Goal: Task Accomplishment & Management: Manage account settings

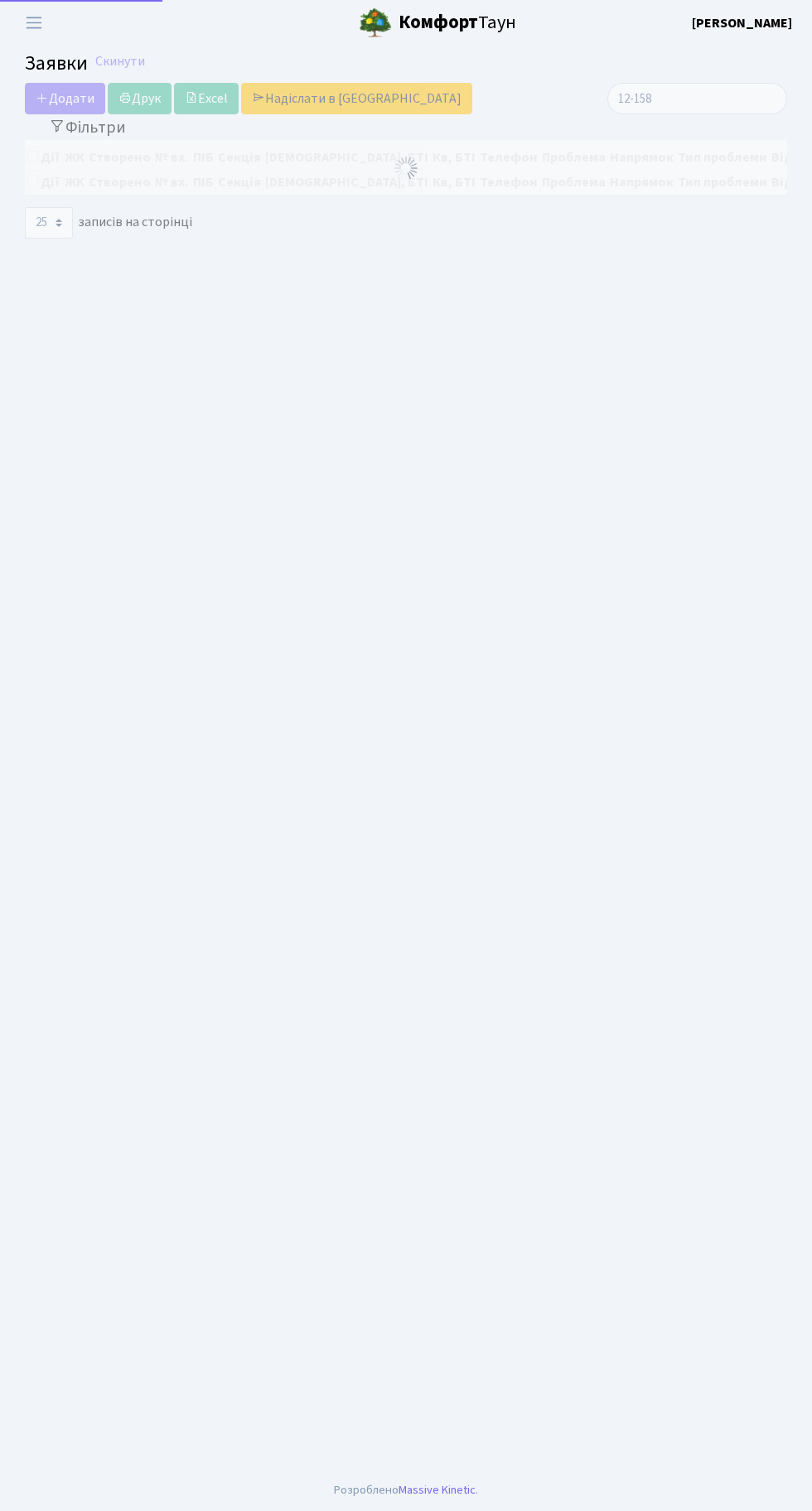
select select "25"
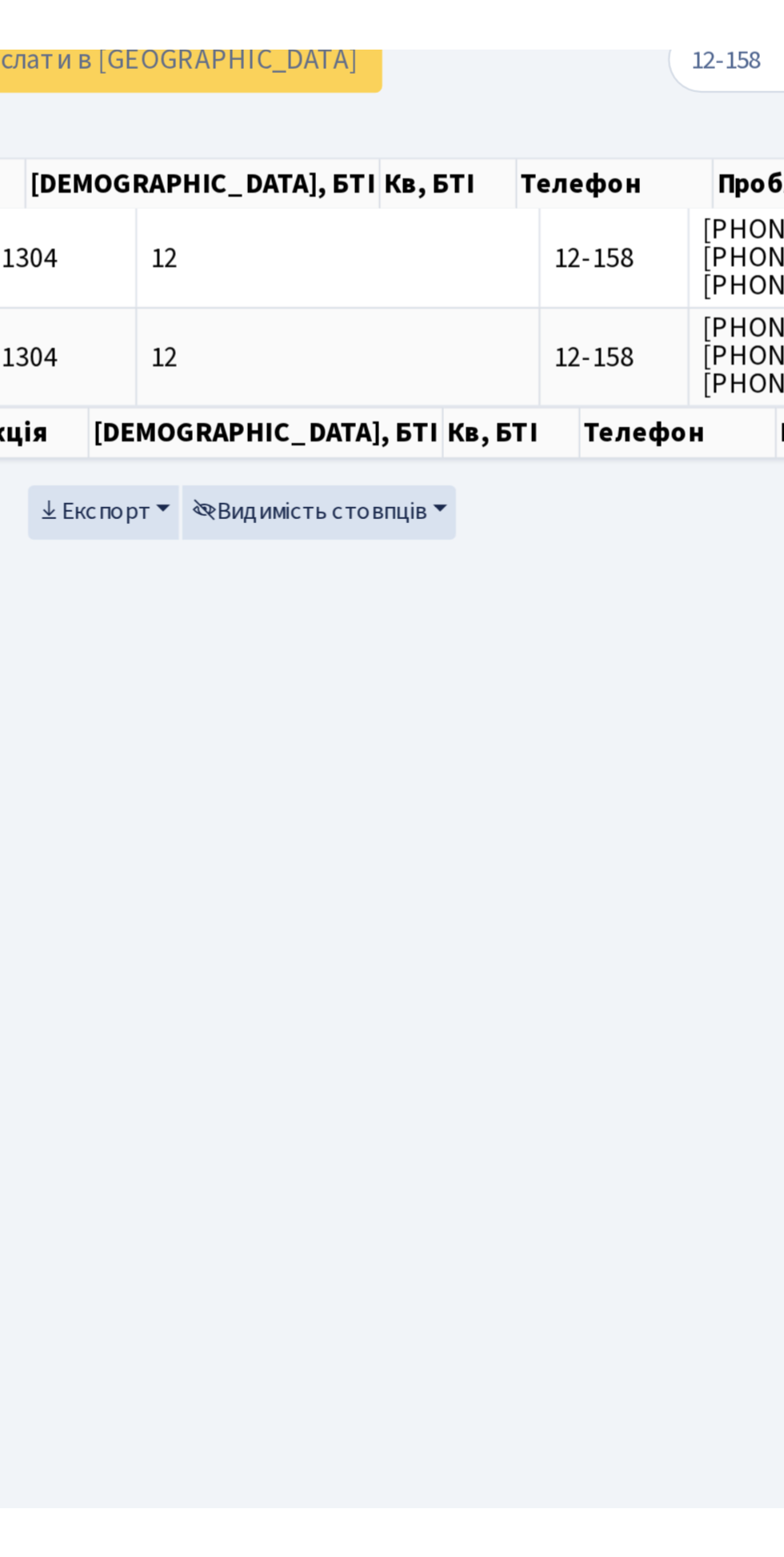
scroll to position [0, 124]
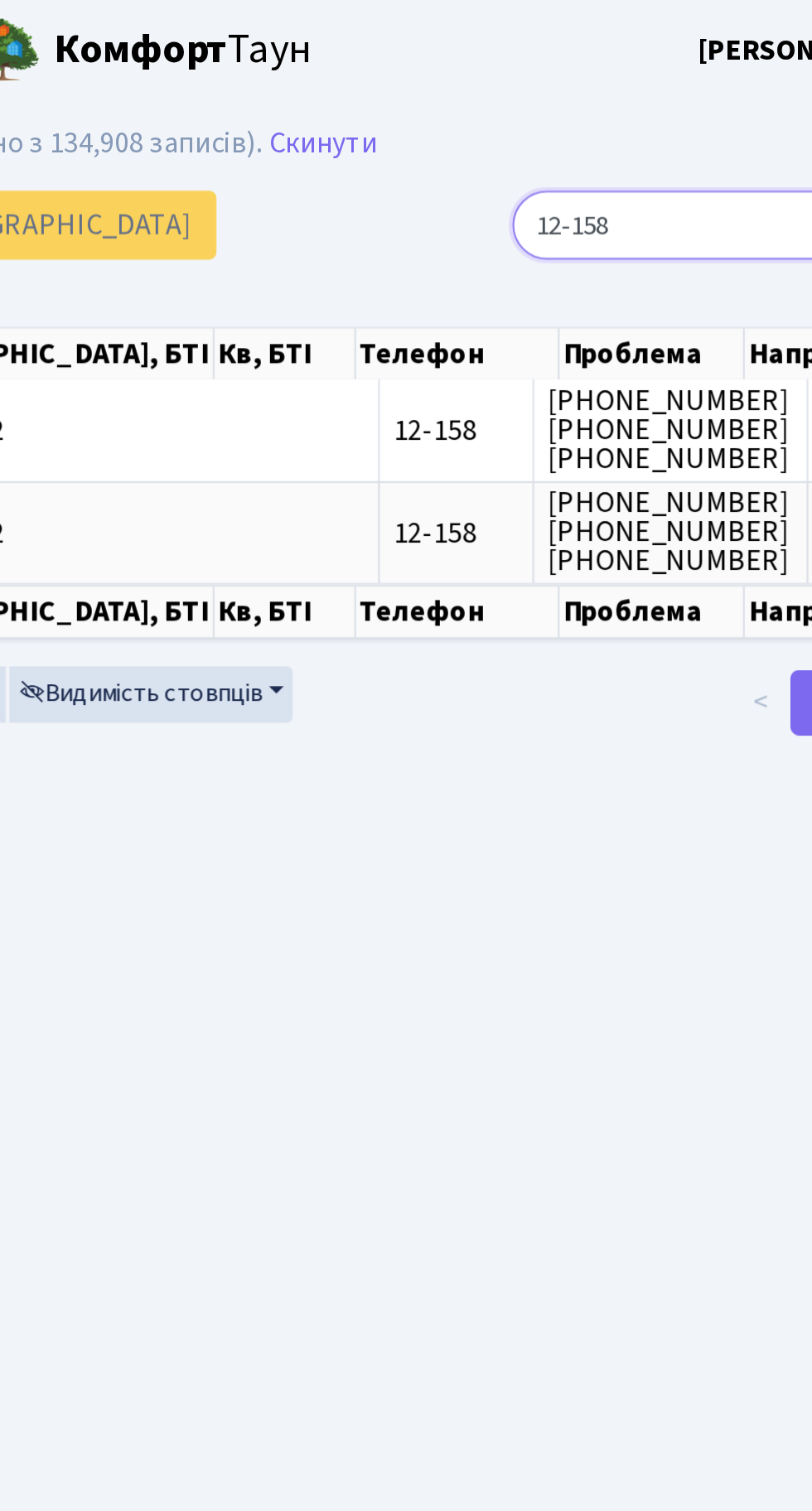
click at [688, 107] on input "12-158" at bounding box center [697, 102] width 180 height 31
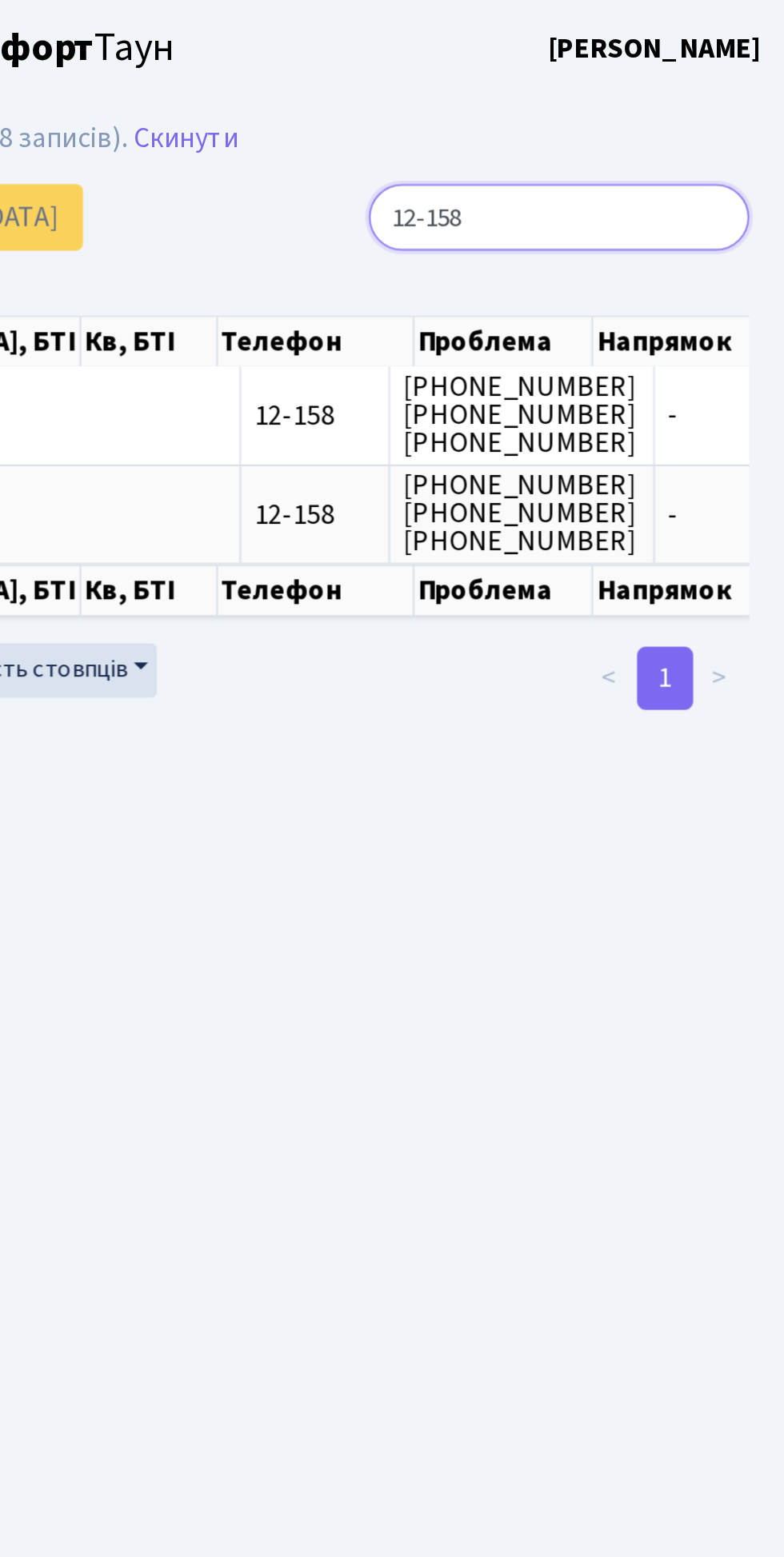
scroll to position [0, 0]
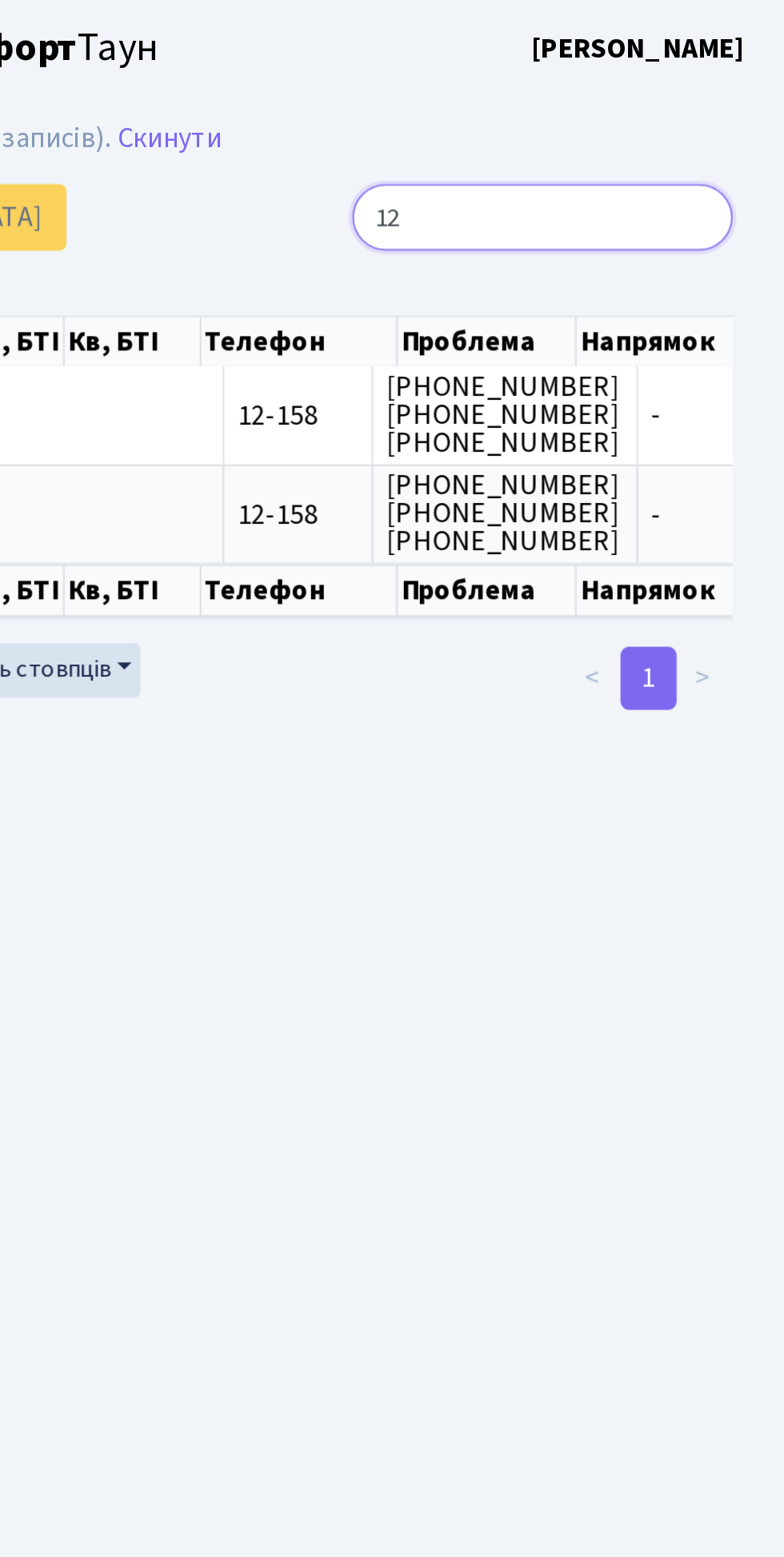
type input "1"
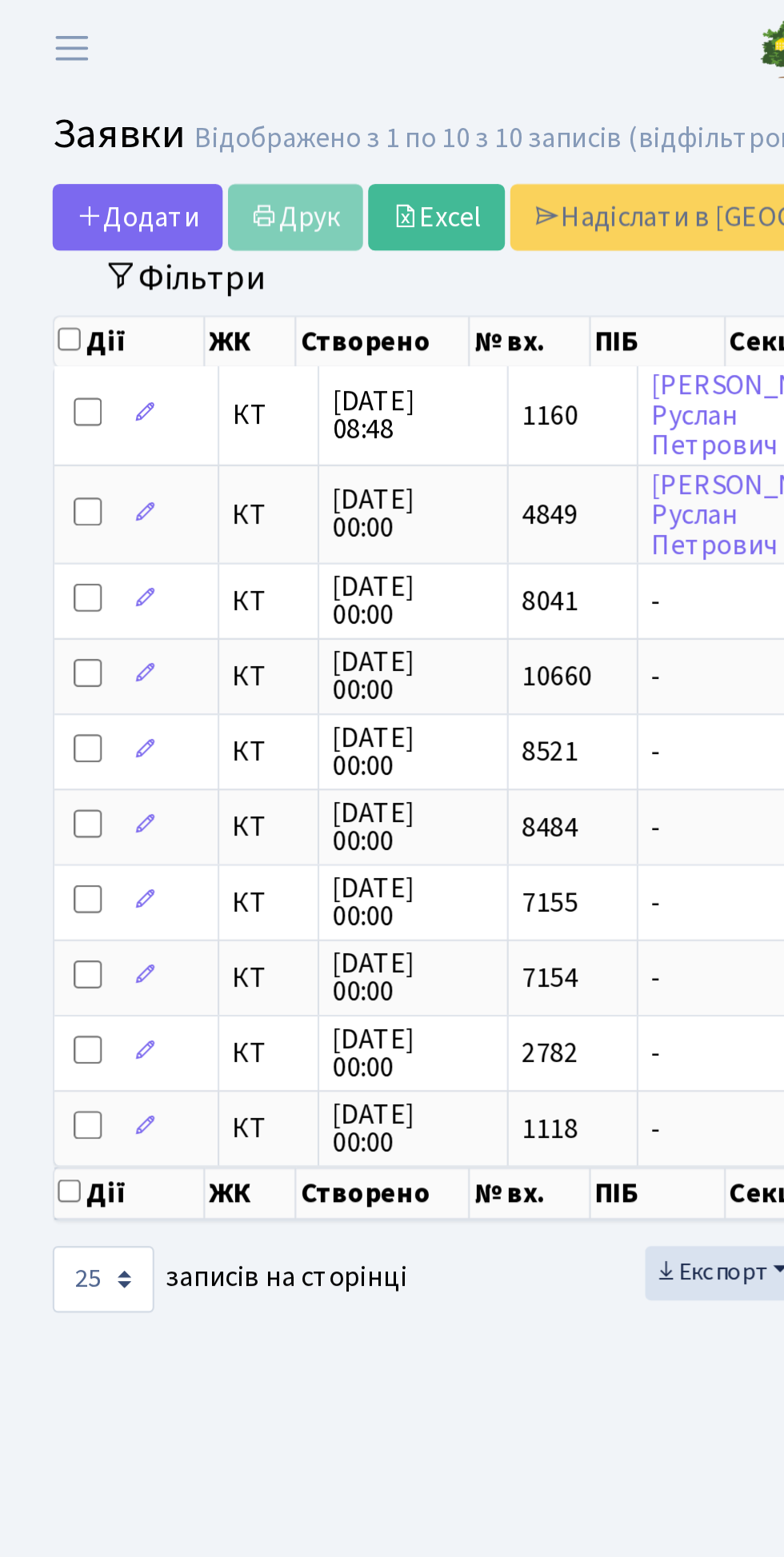
type input "4-114"
click at [110, 124] on button "Фільтри" at bounding box center [84, 127] width 95 height 25
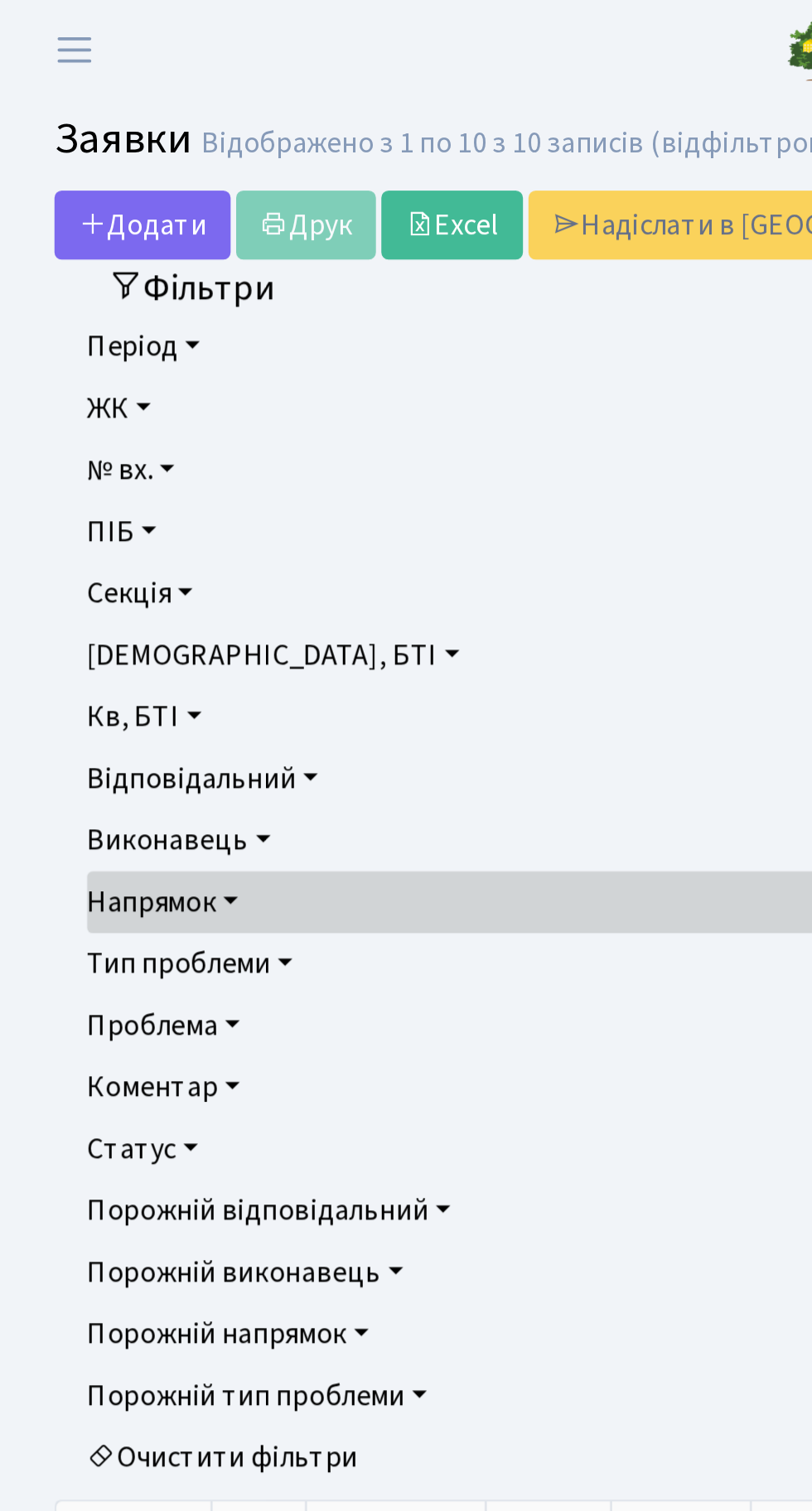
click at [68, 184] on link "ЖК" at bounding box center [406, 186] width 732 height 28
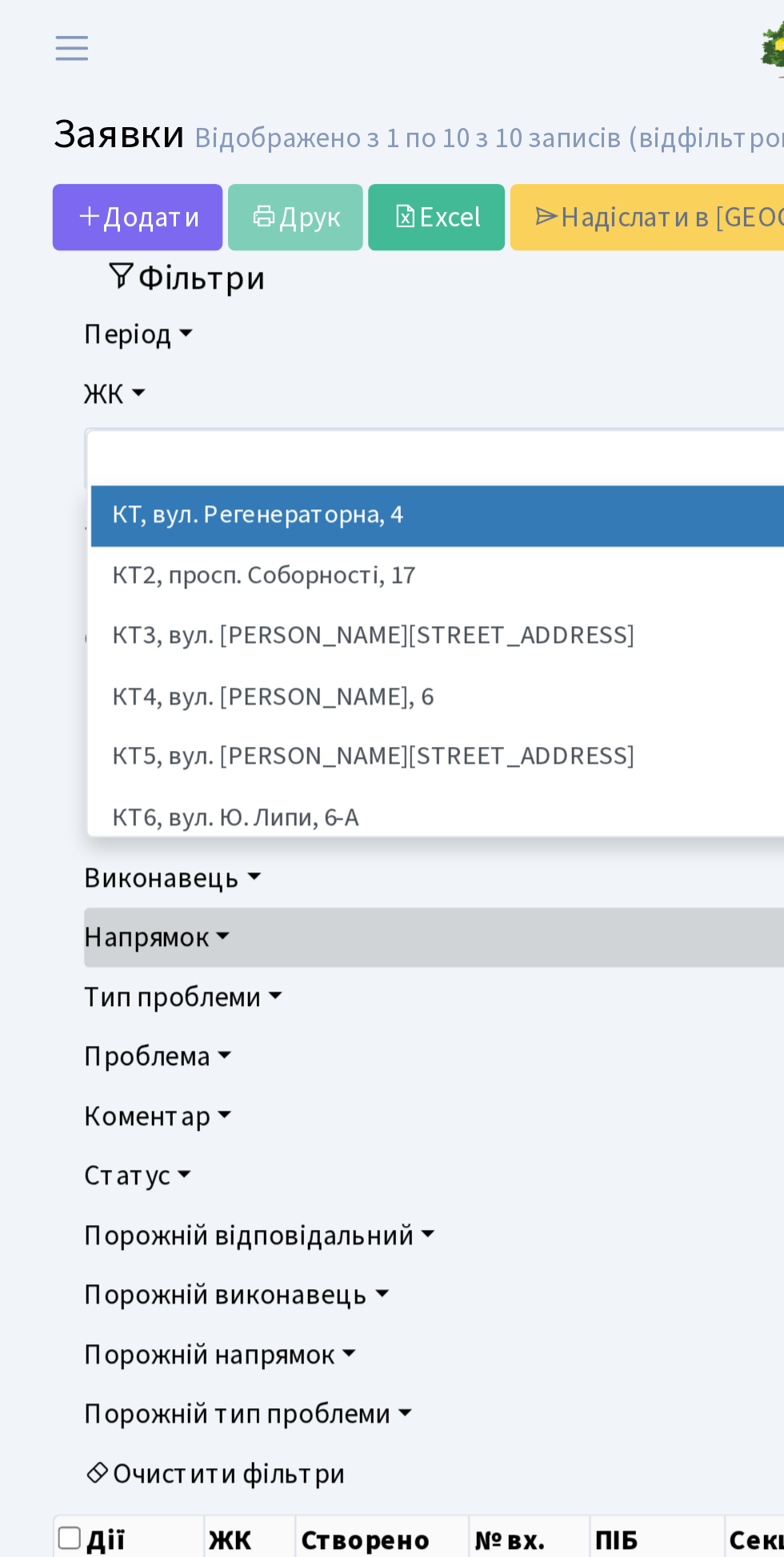
click at [155, 287] on li "КТ3, вул. Березнева, 16" at bounding box center [392, 290] width 700 height 28
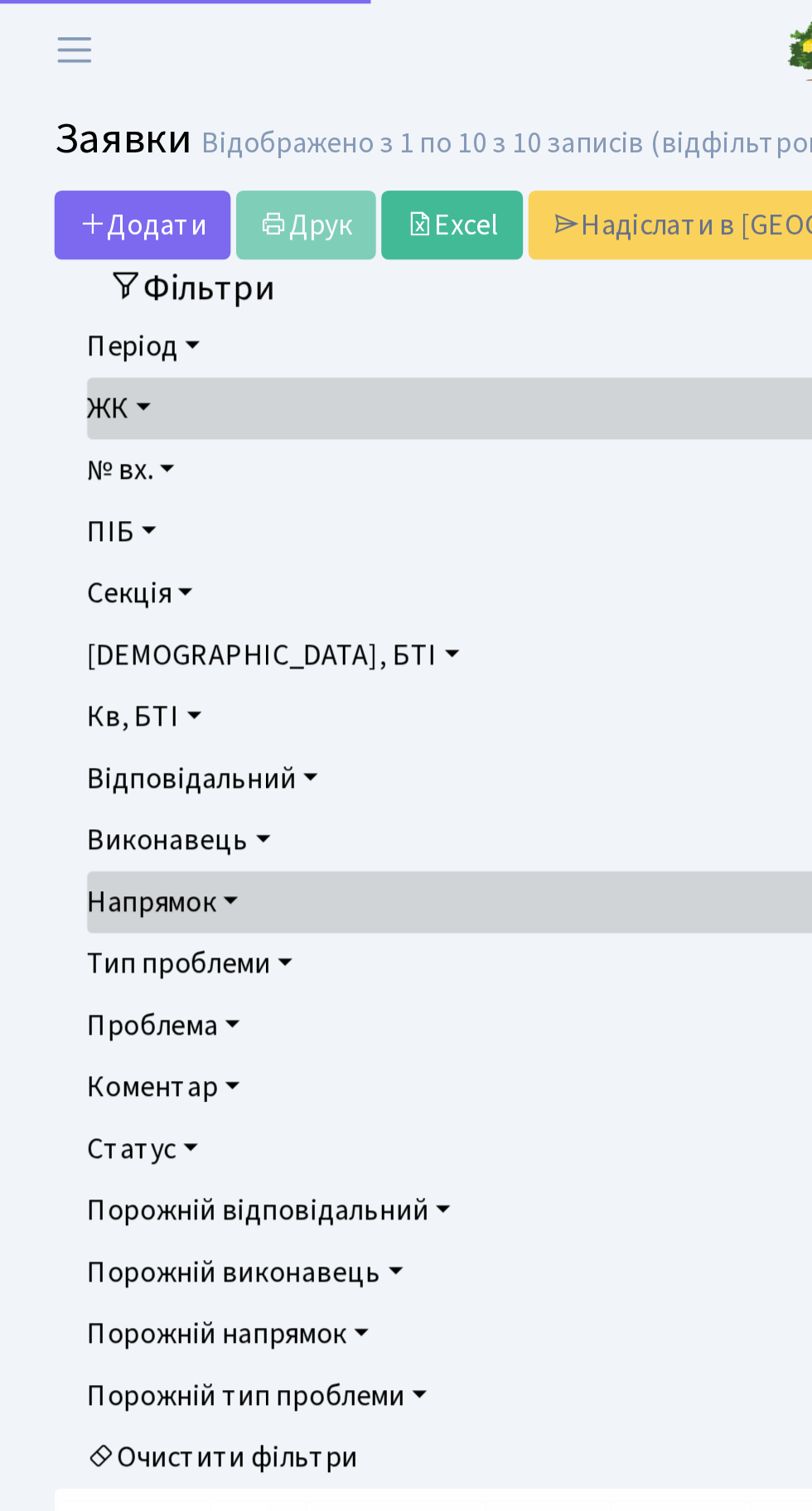
checkbox input "true"
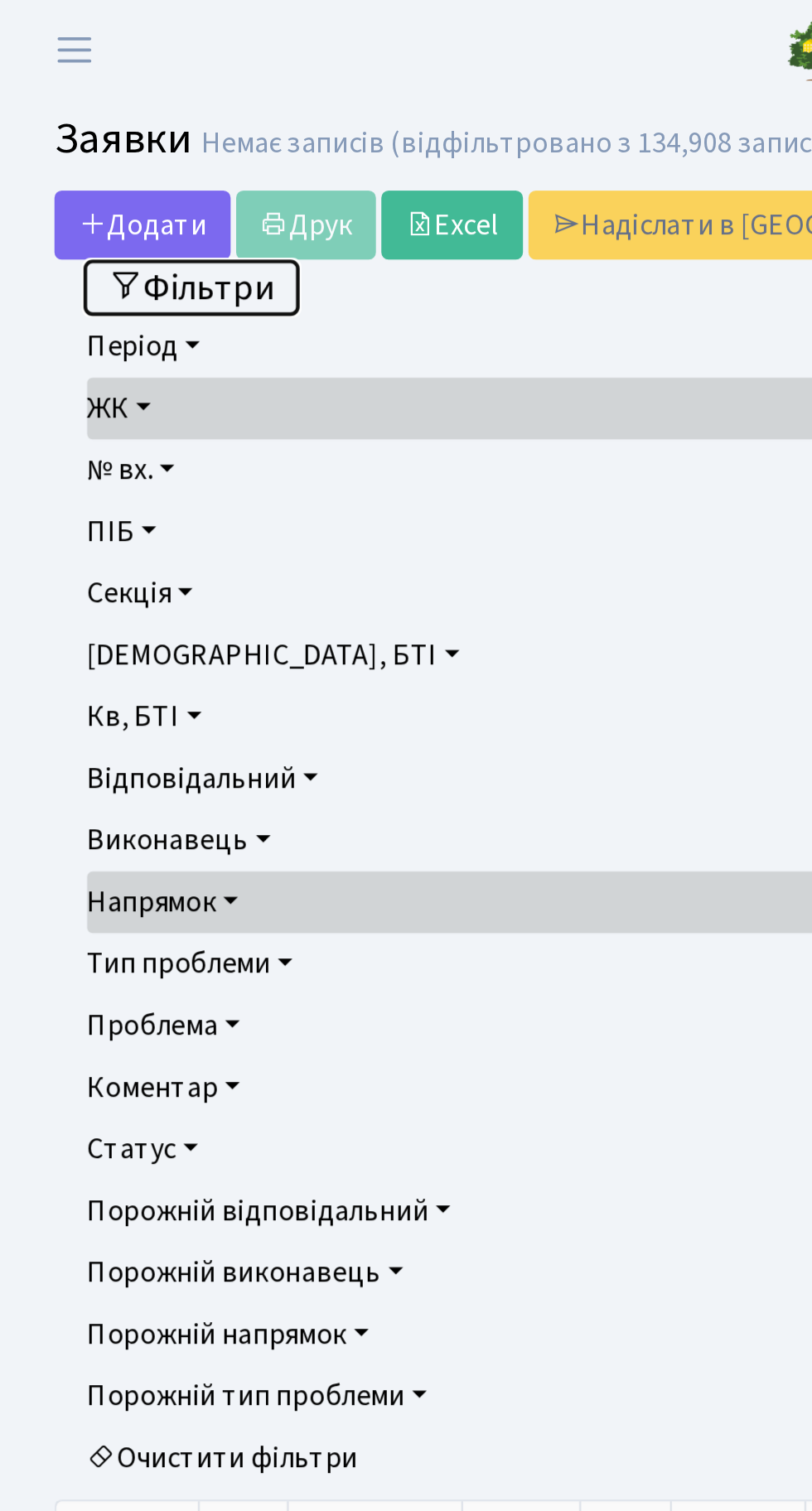
click at [117, 132] on button "Фільтри" at bounding box center [87, 131] width 98 height 26
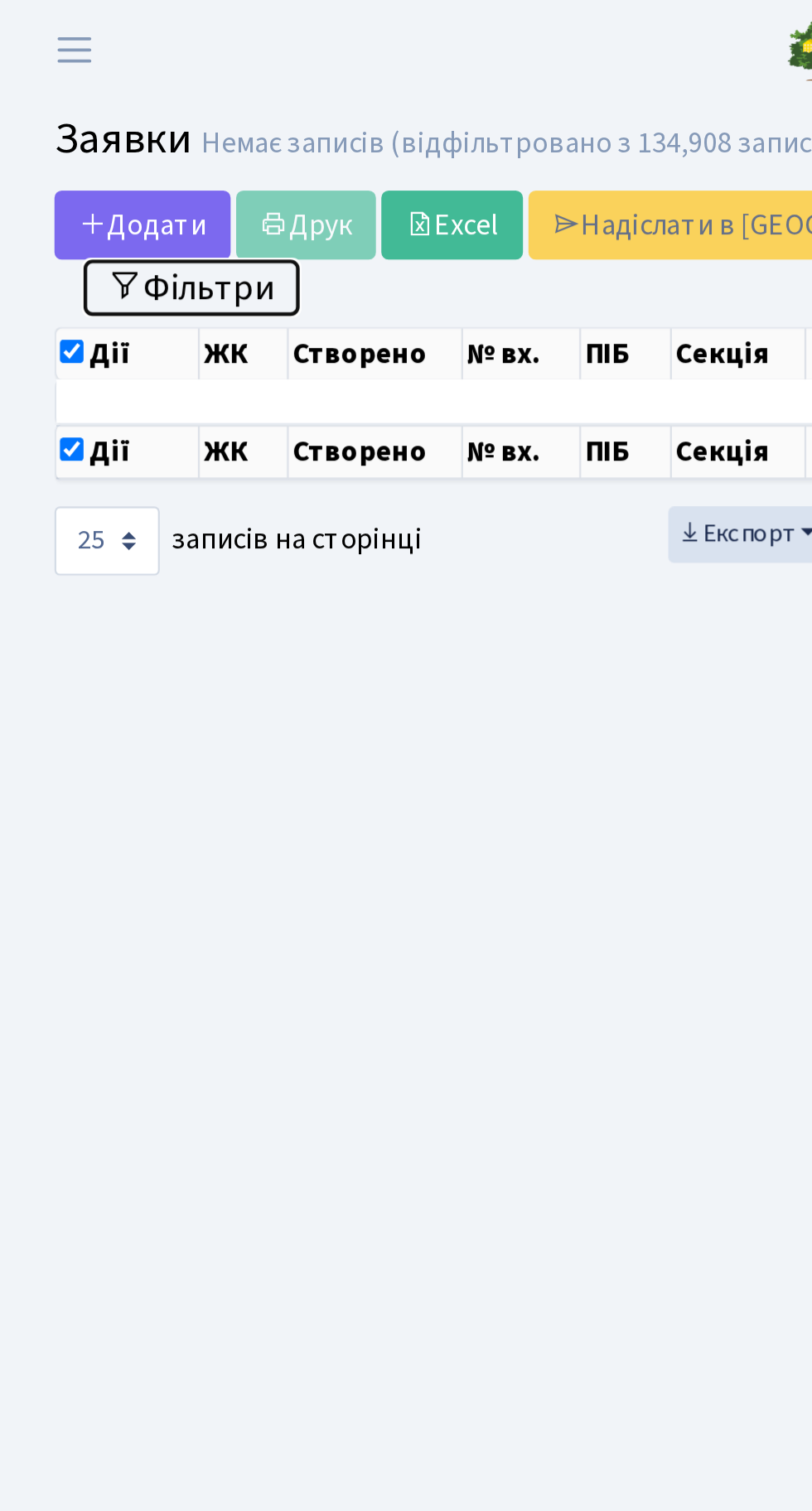
click at [113, 132] on button "Фільтри" at bounding box center [87, 131] width 98 height 26
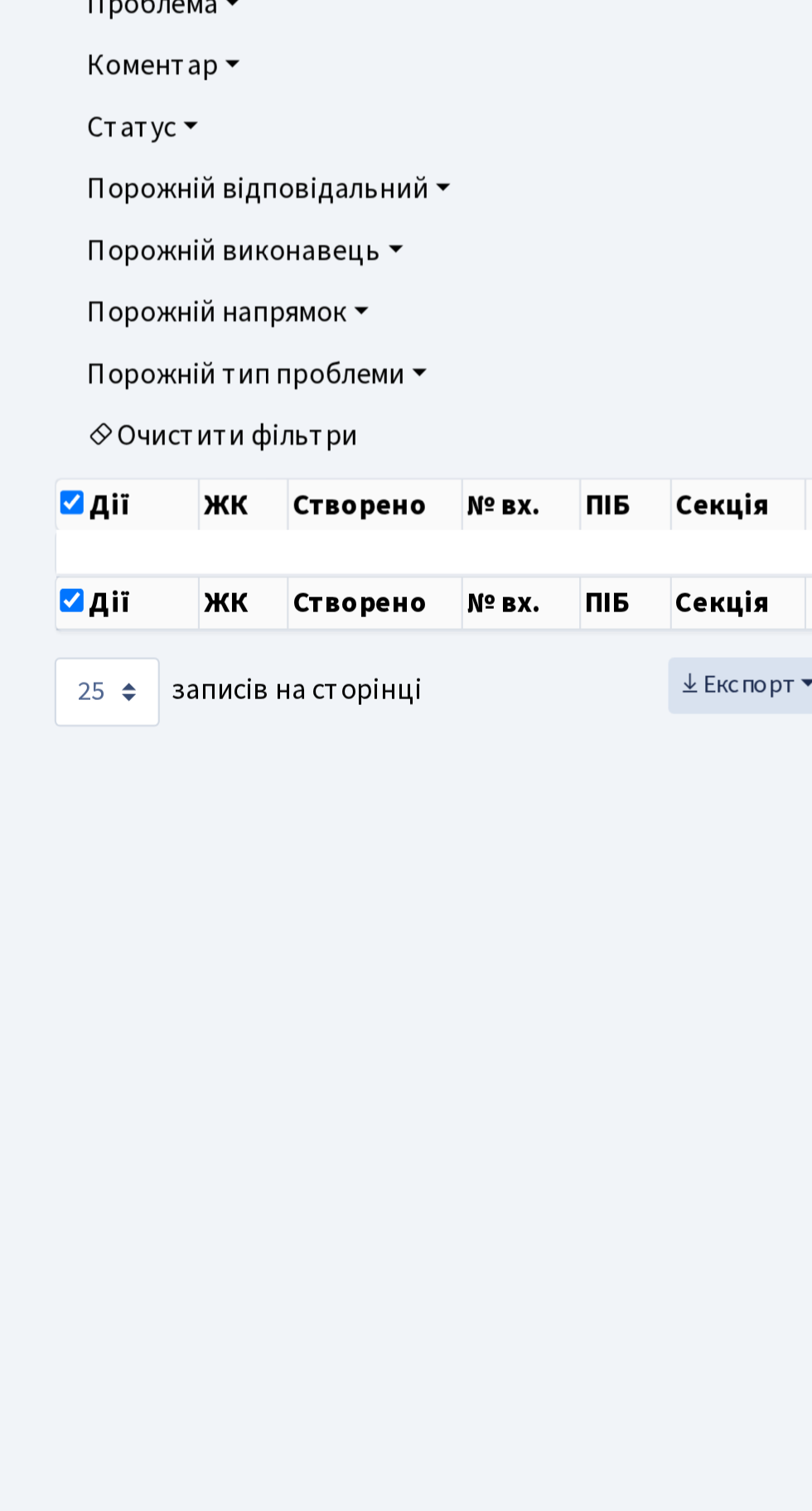
click at [138, 662] on link "Очистити фільтри" at bounding box center [406, 665] width 732 height 28
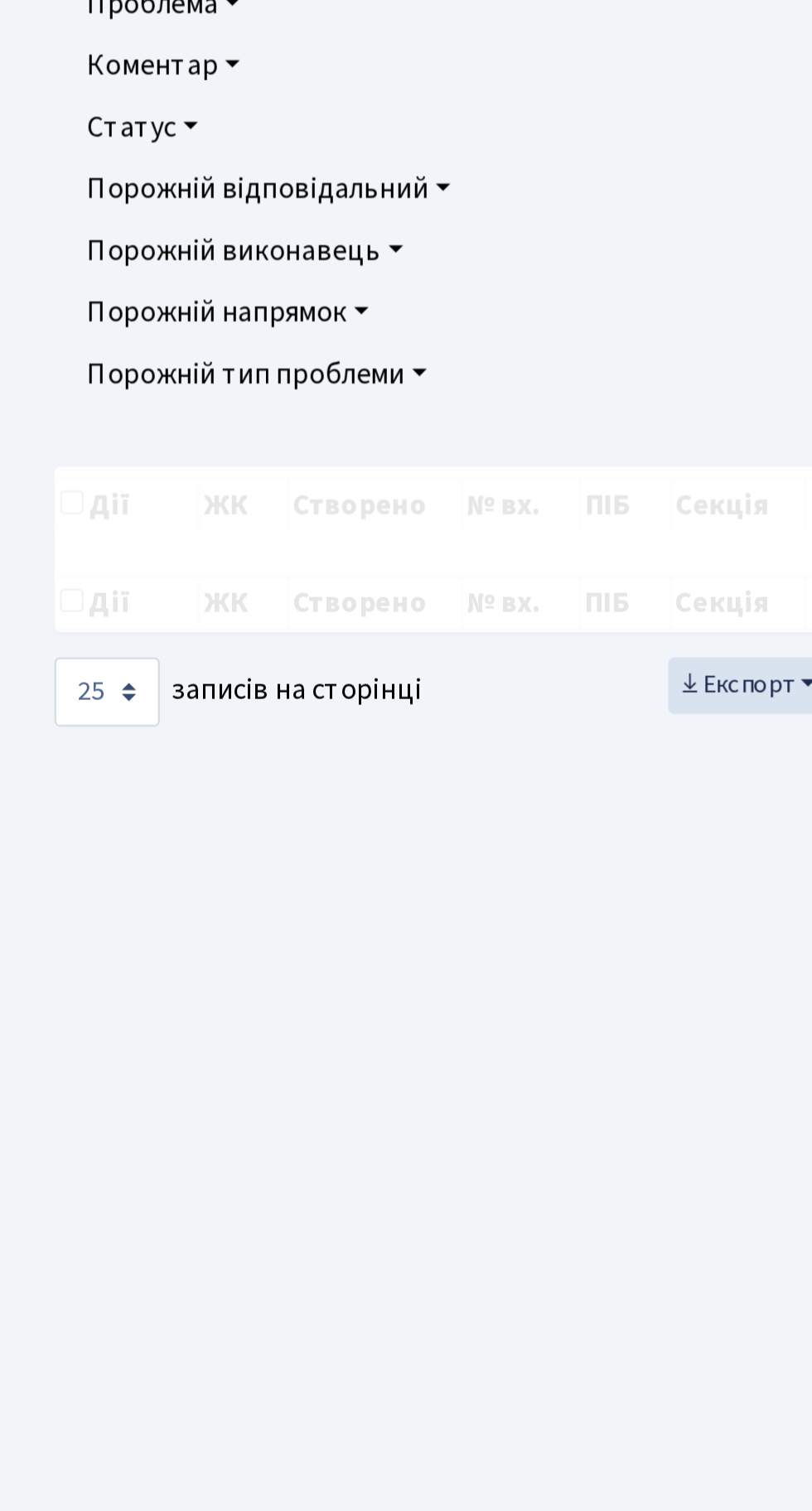
checkbox input "false"
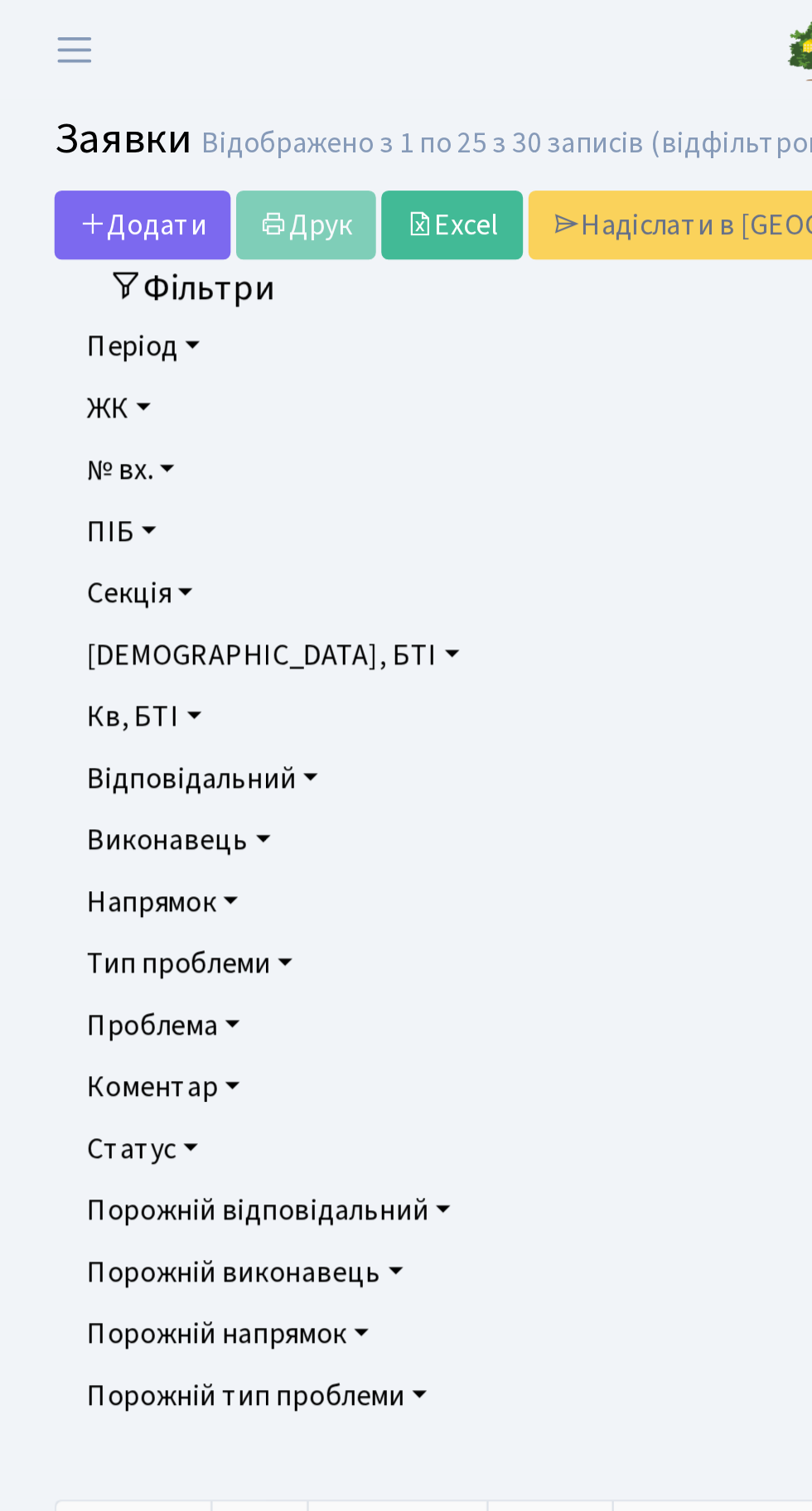
click at [68, 184] on link "ЖК" at bounding box center [406, 186] width 732 height 28
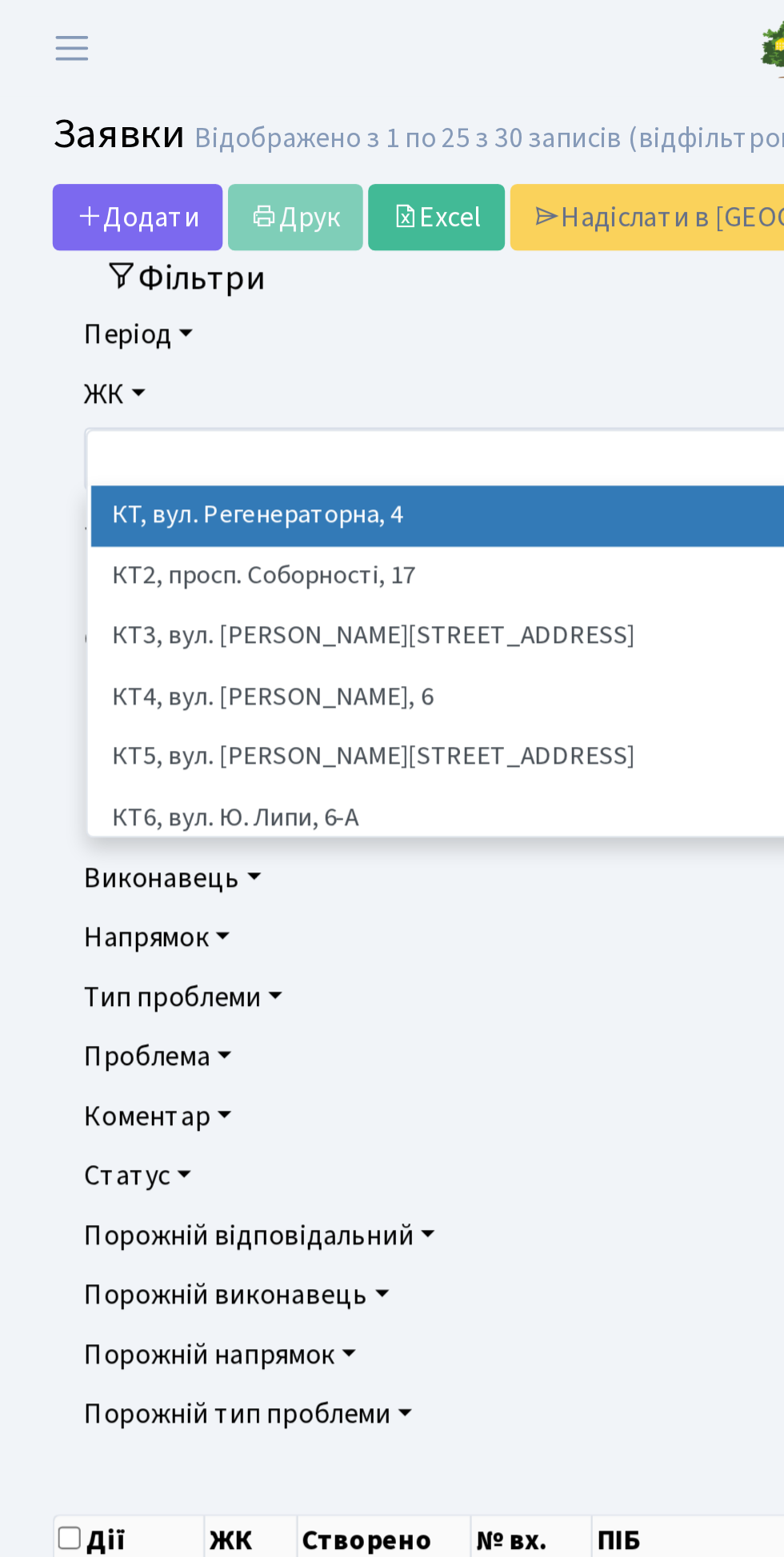
click at [149, 292] on li "КТ3, вул. Березнева, 16" at bounding box center [392, 290] width 700 height 28
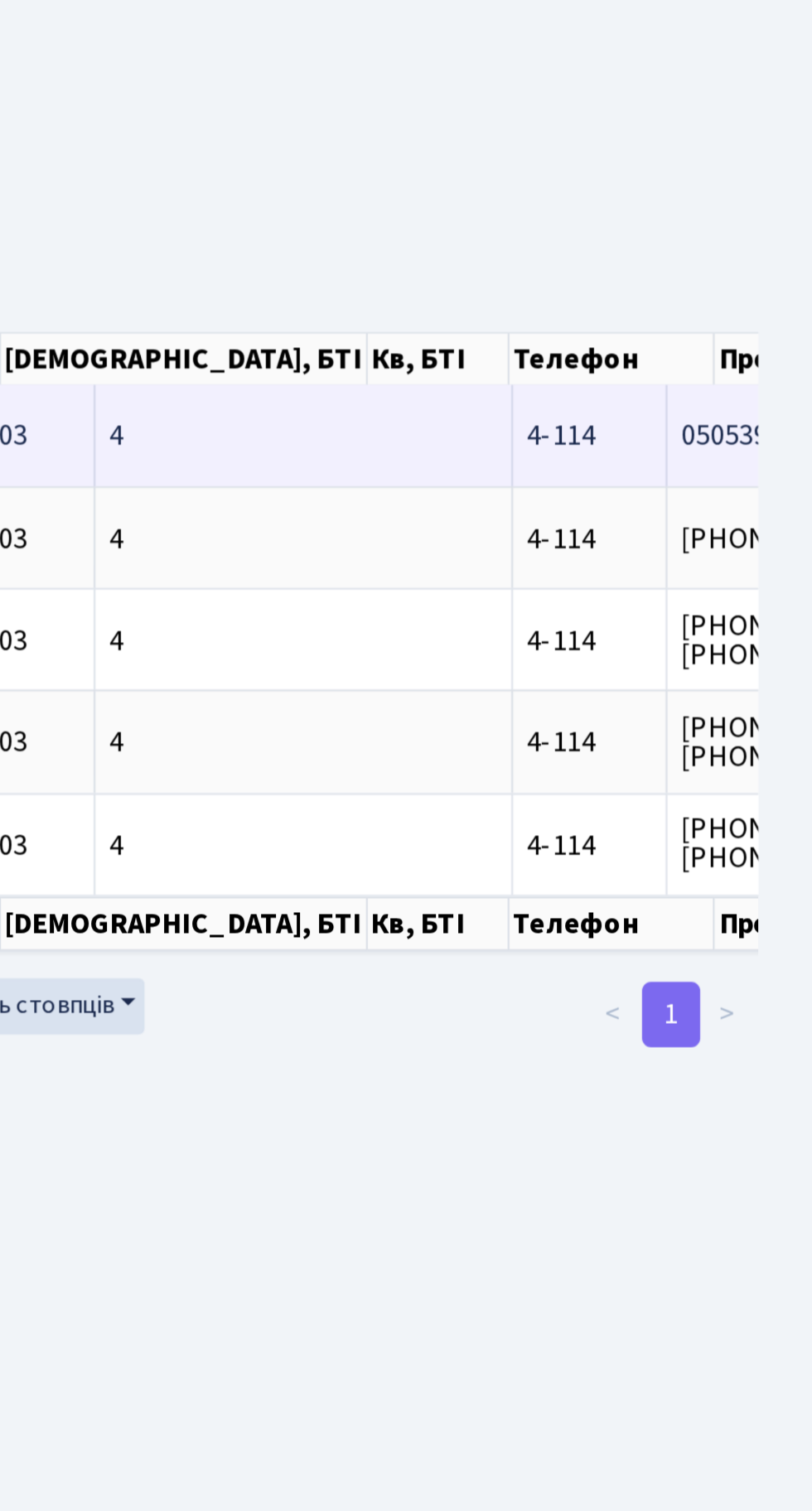
click at [682, 734] on span "4-114" at bounding box center [697, 732] width 31 height 19
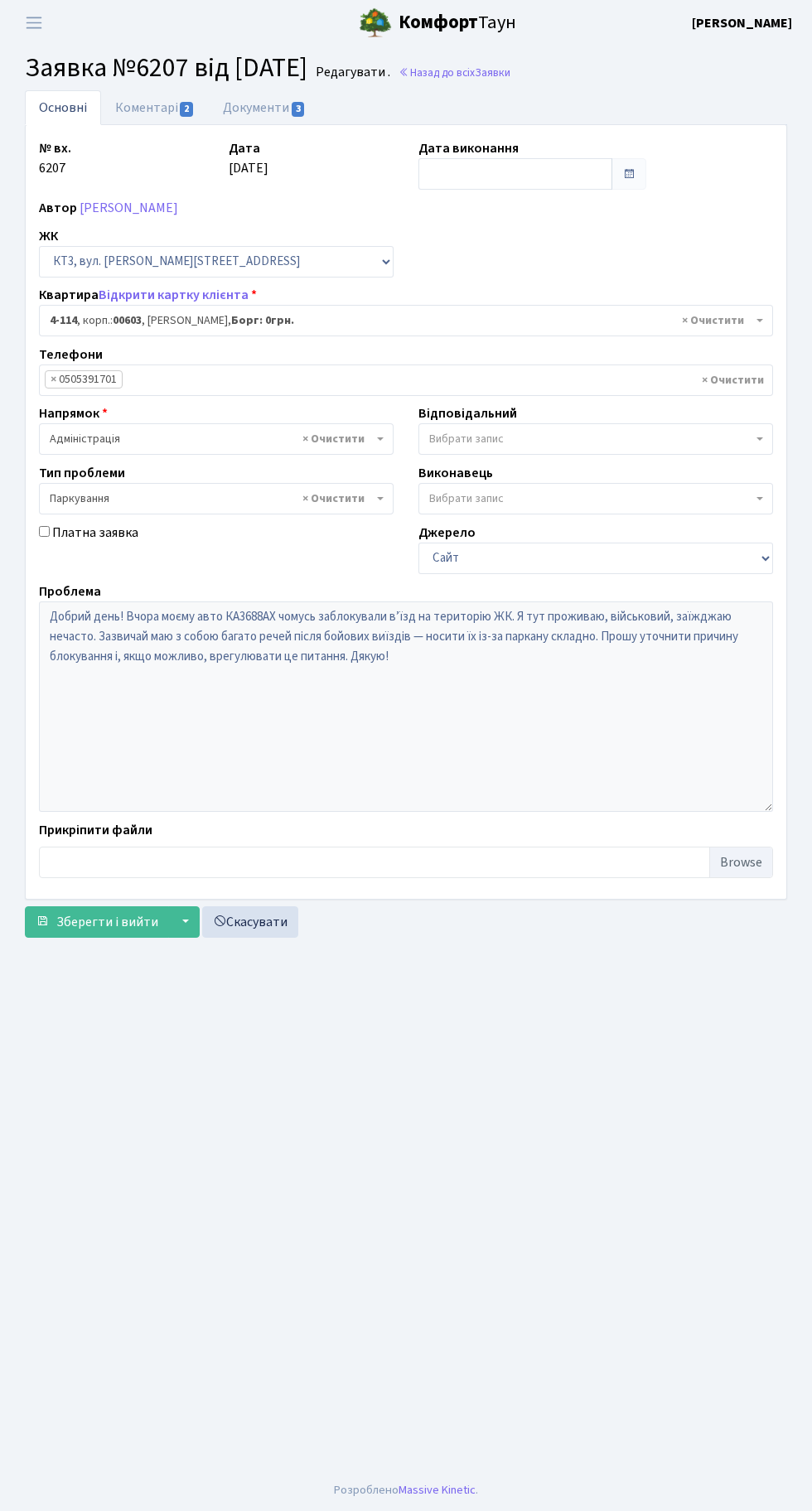
select select "16573"
select select "66"
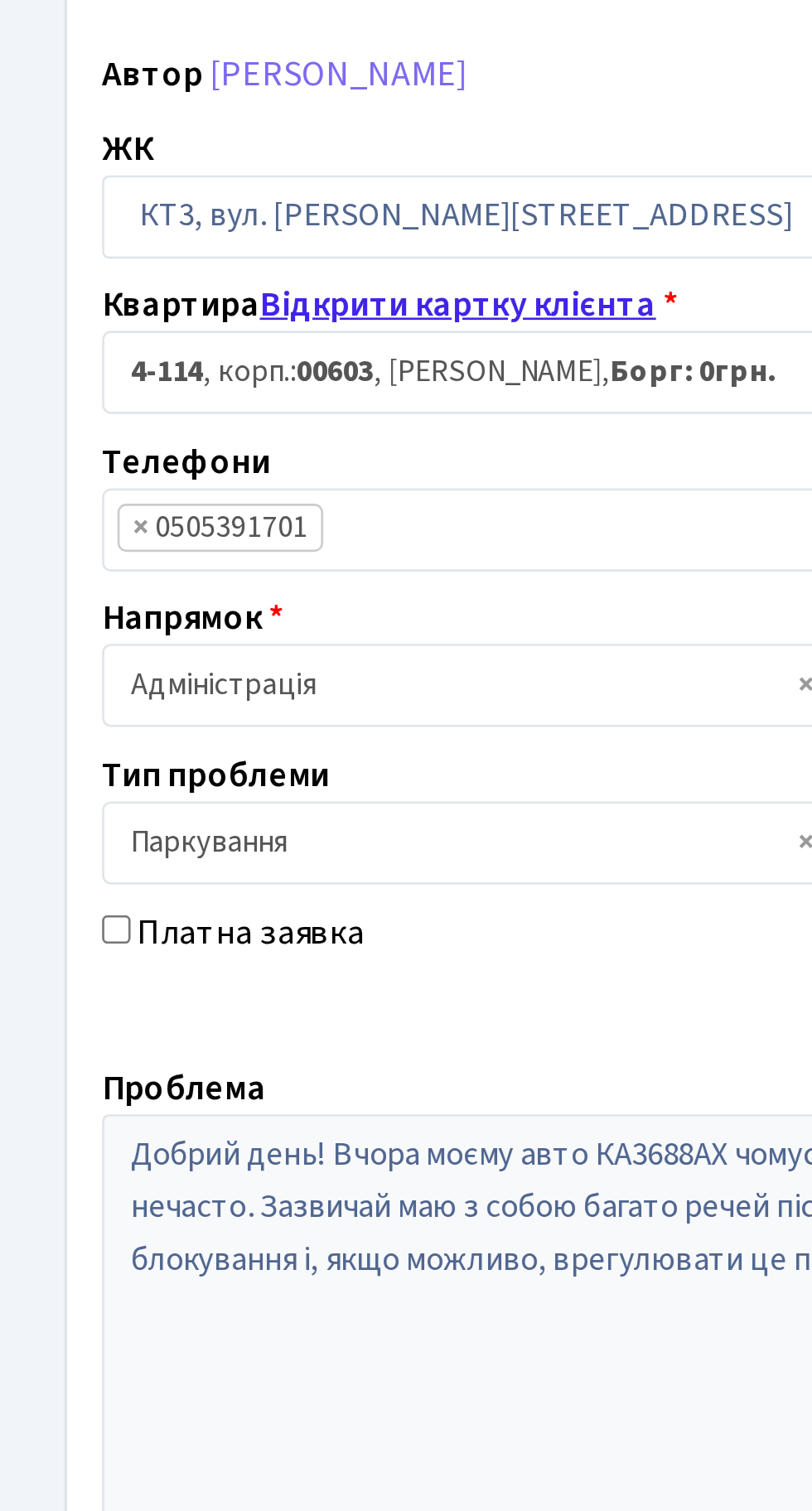
click at [180, 290] on link "Відкрити картку клієнта" at bounding box center [173, 294] width 150 height 19
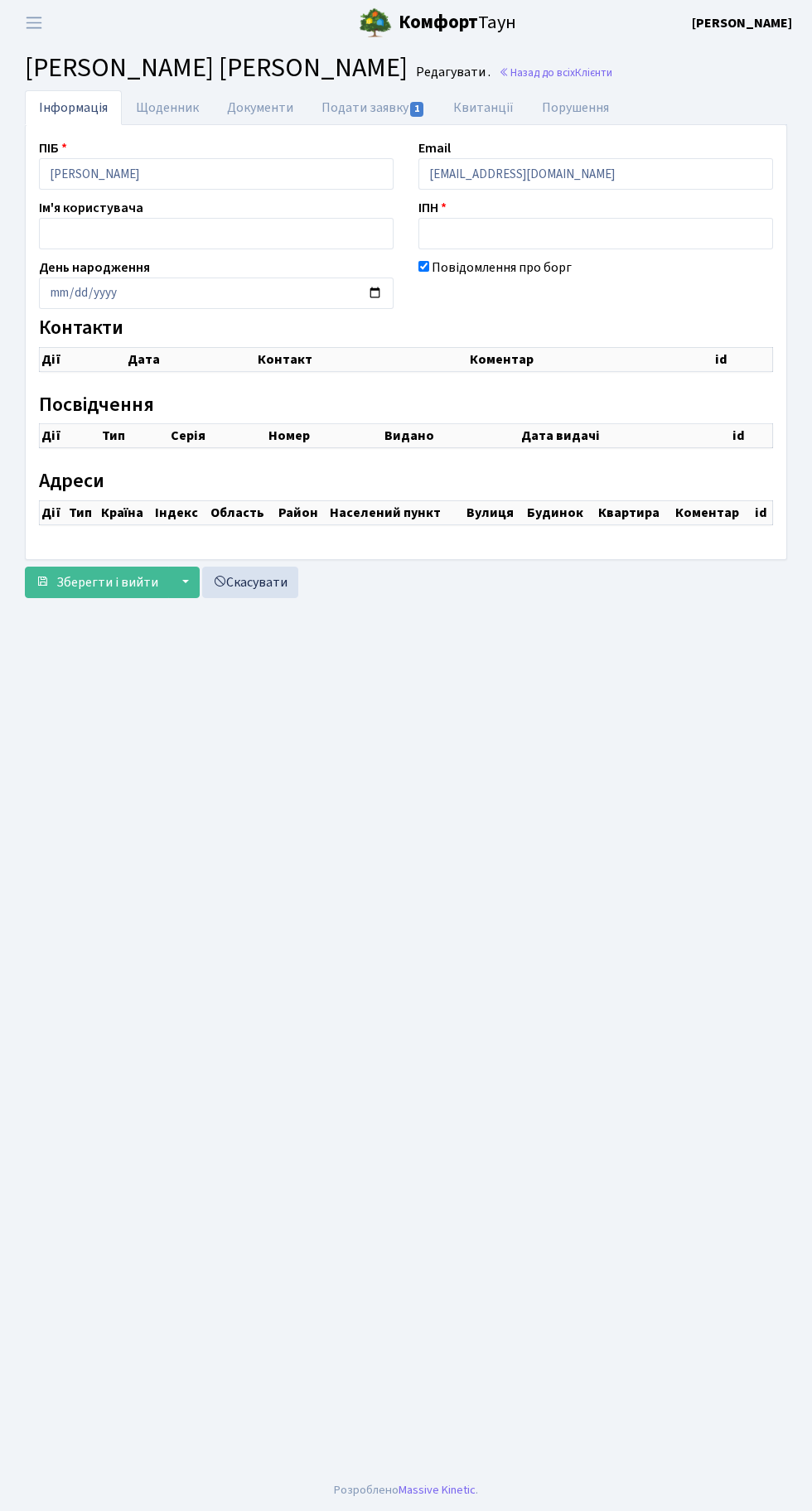
checkbox input "true"
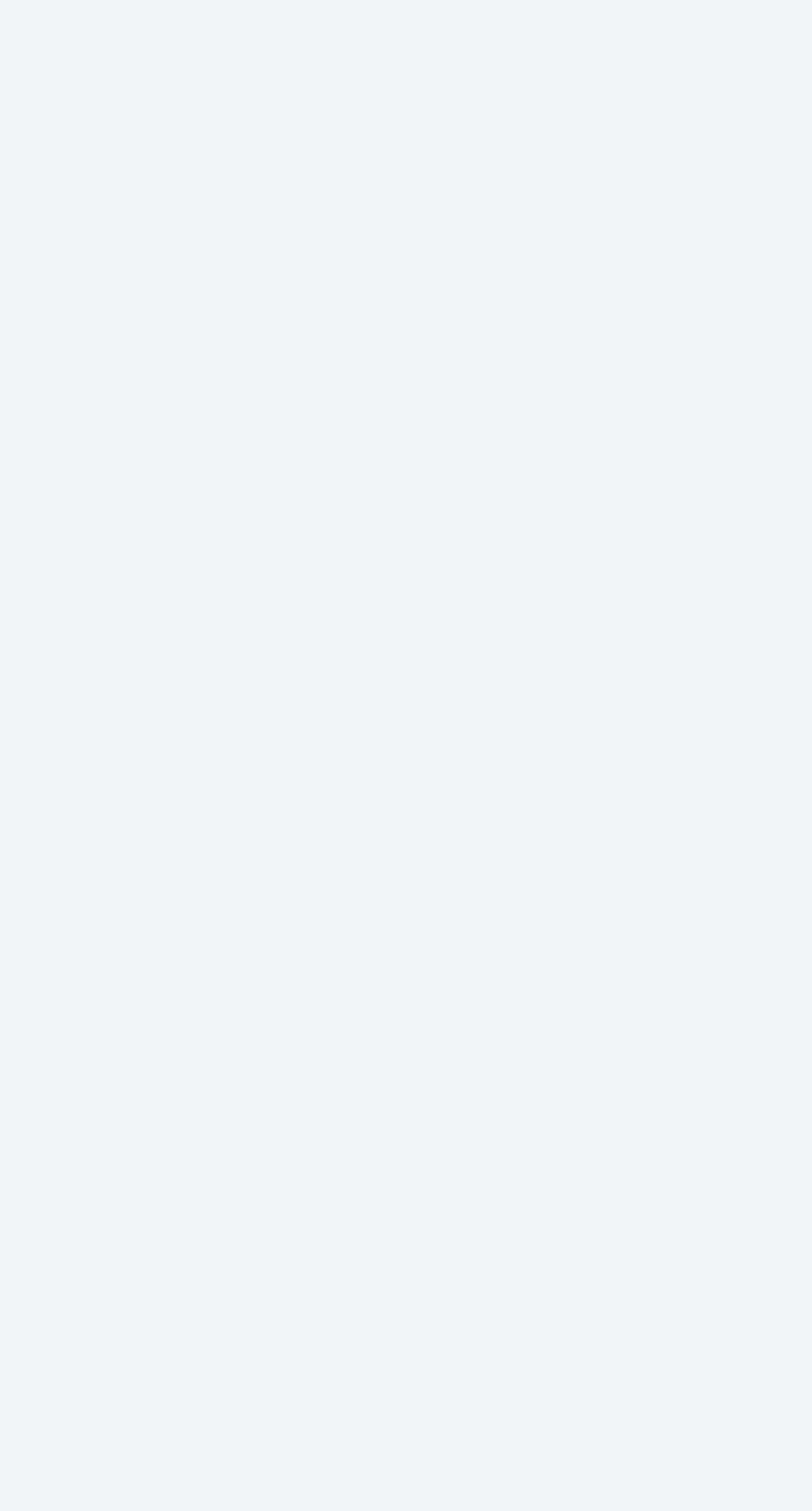
select select "25"
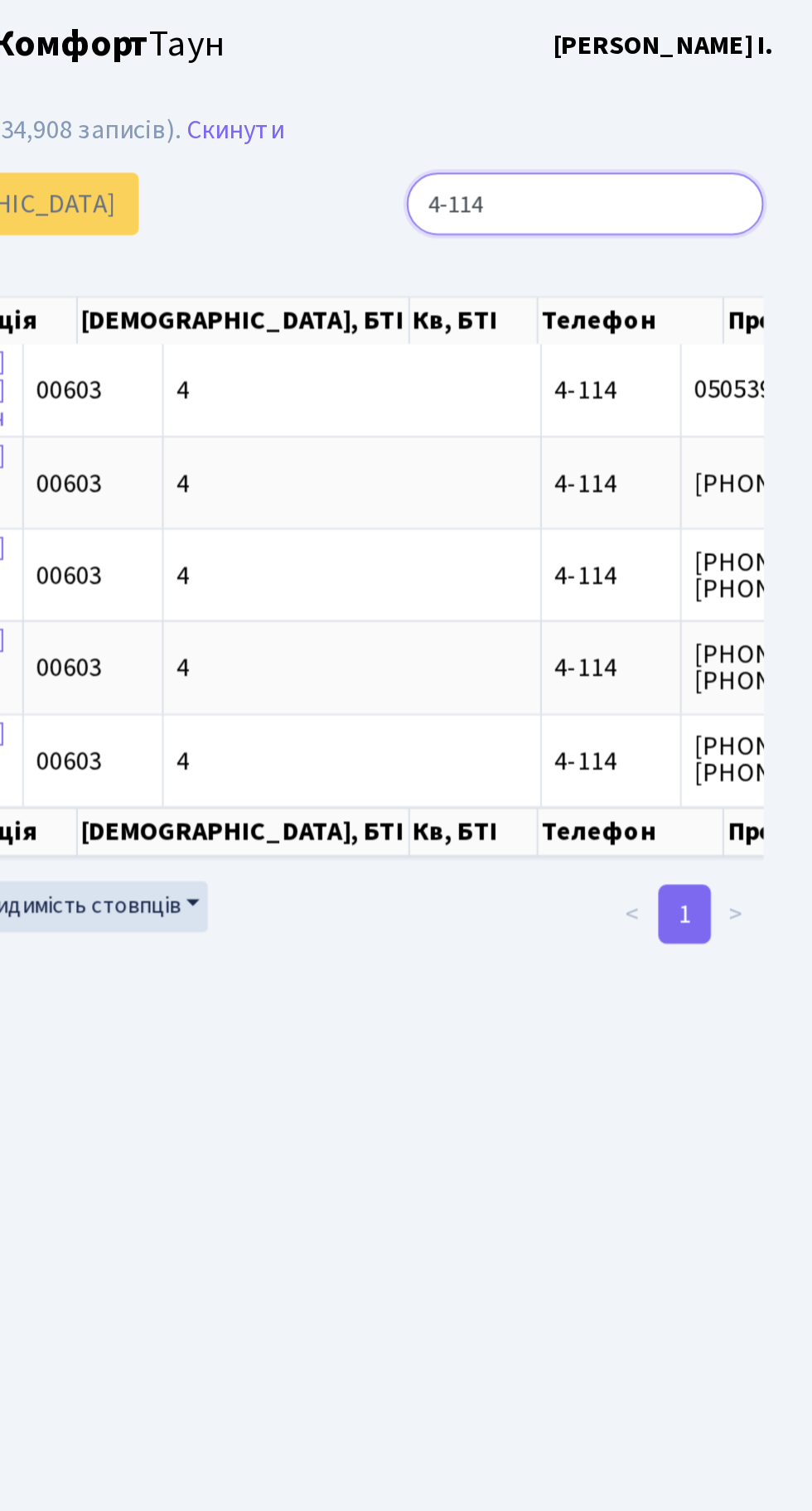
click at [695, 99] on input "4-114" at bounding box center [697, 102] width 180 height 31
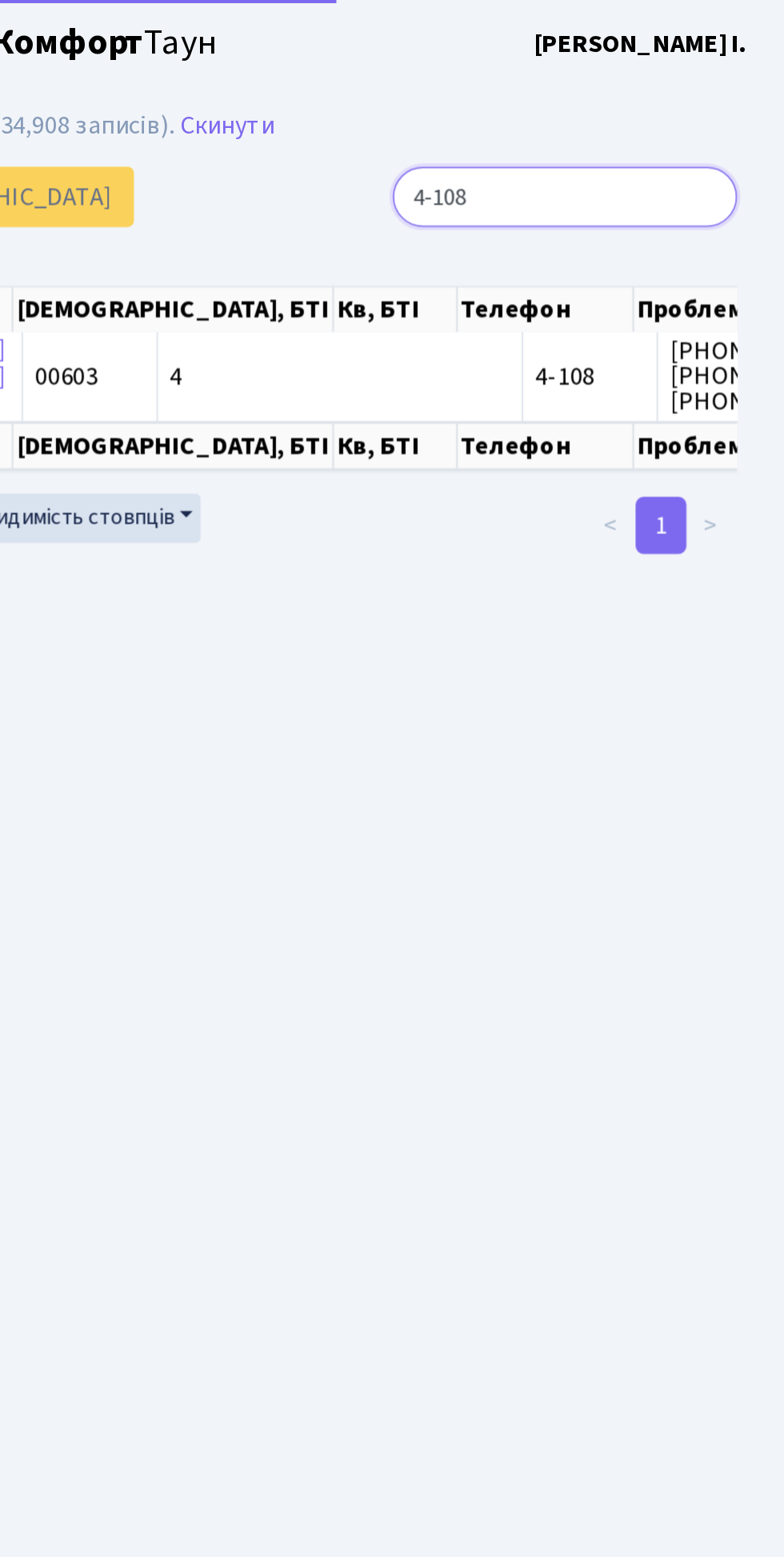
type input "4-108"
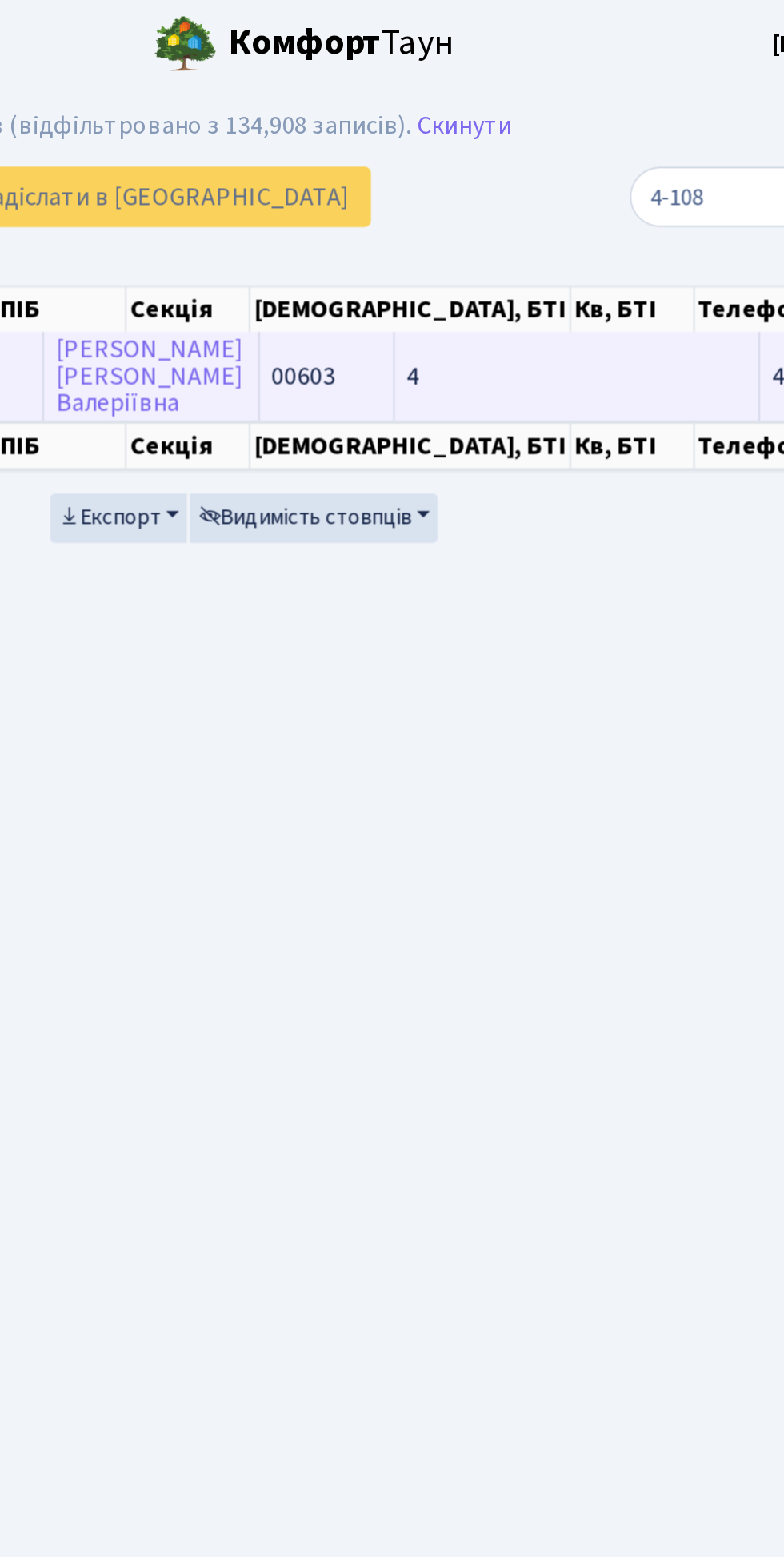
click at [467, 182] on td "4" at bounding box center [559, 188] width 184 height 44
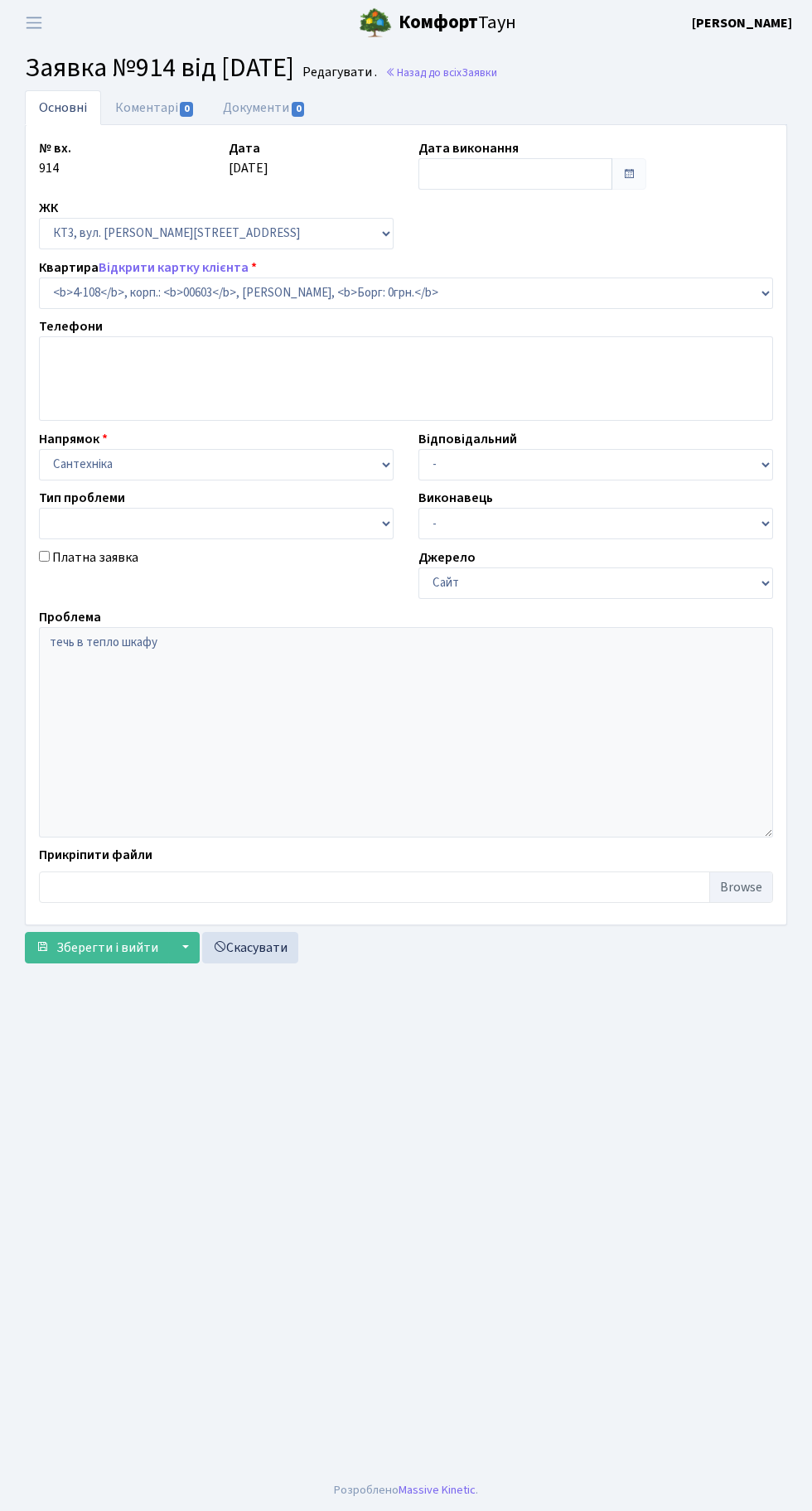
select select "16567"
type input "[DATE]"
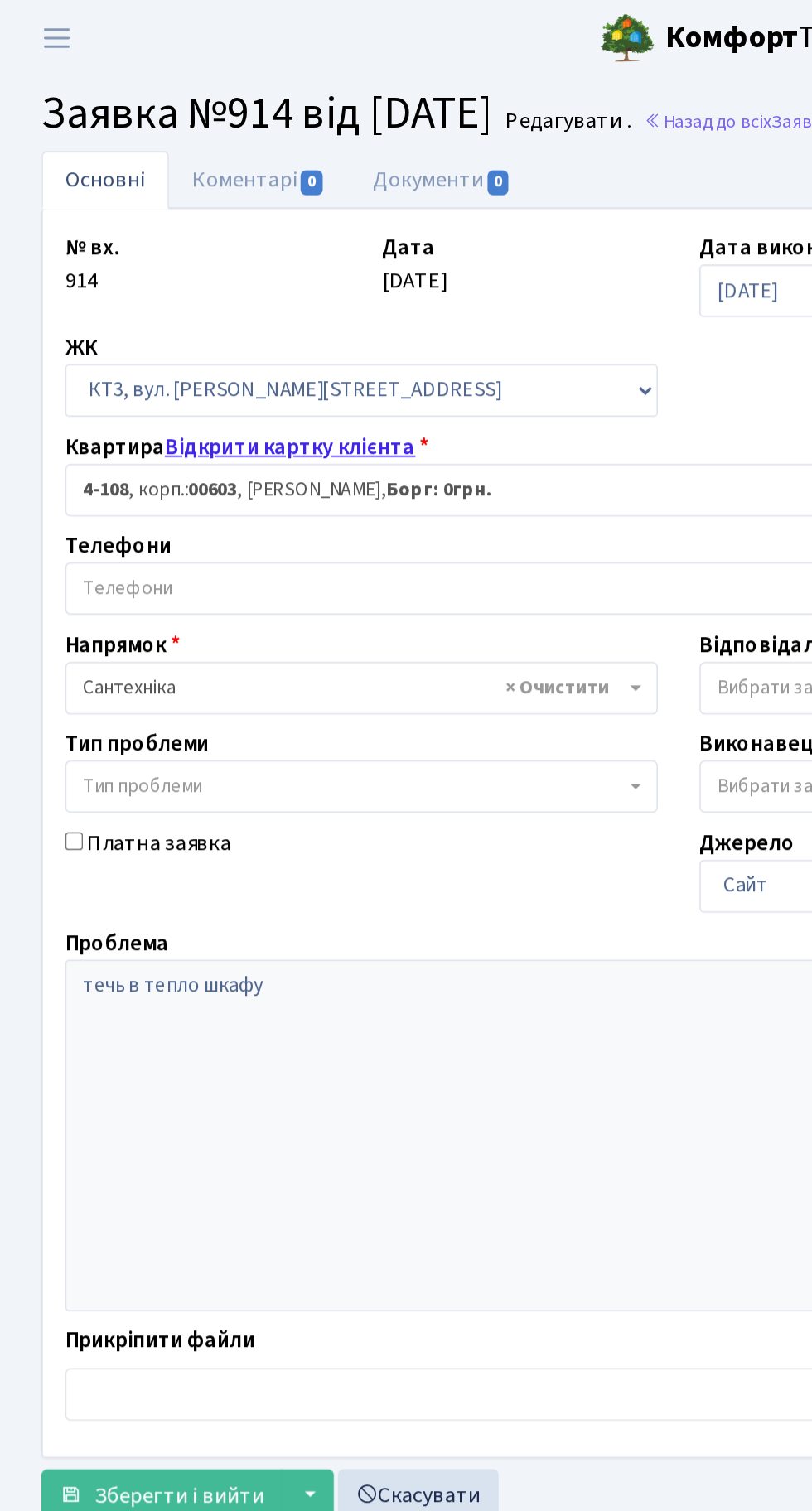
click at [187, 265] on link "Відкрити картку клієнта" at bounding box center [173, 267] width 150 height 19
click at [152, 258] on link "Відкрити картку клієнта" at bounding box center [173, 267] width 150 height 19
click at [244, 481] on span "Тип проблеми" at bounding box center [216, 470] width 355 height 31
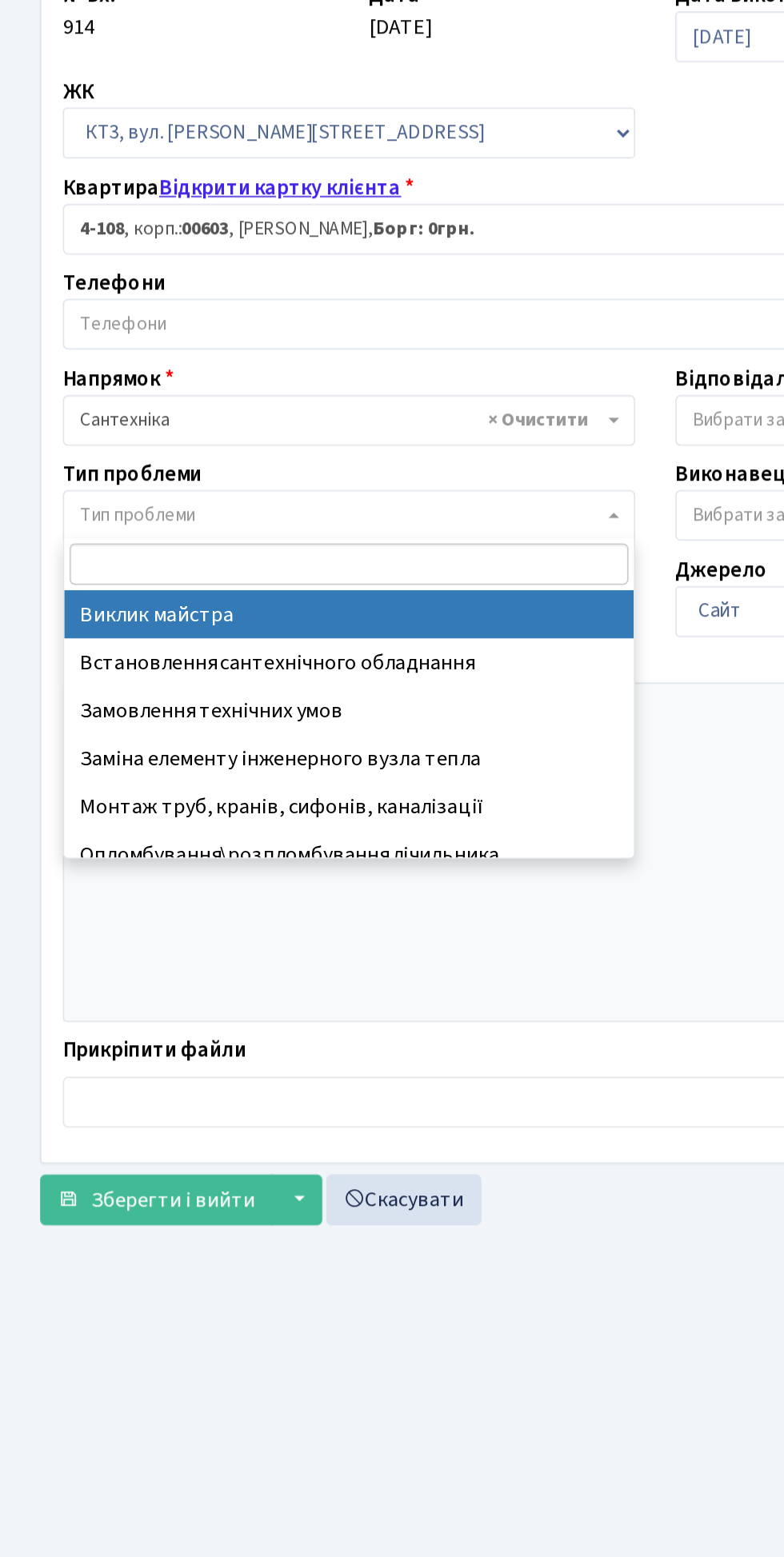
click at [138, 253] on link "Відкрити картку клієнта" at bounding box center [167, 258] width 145 height 18
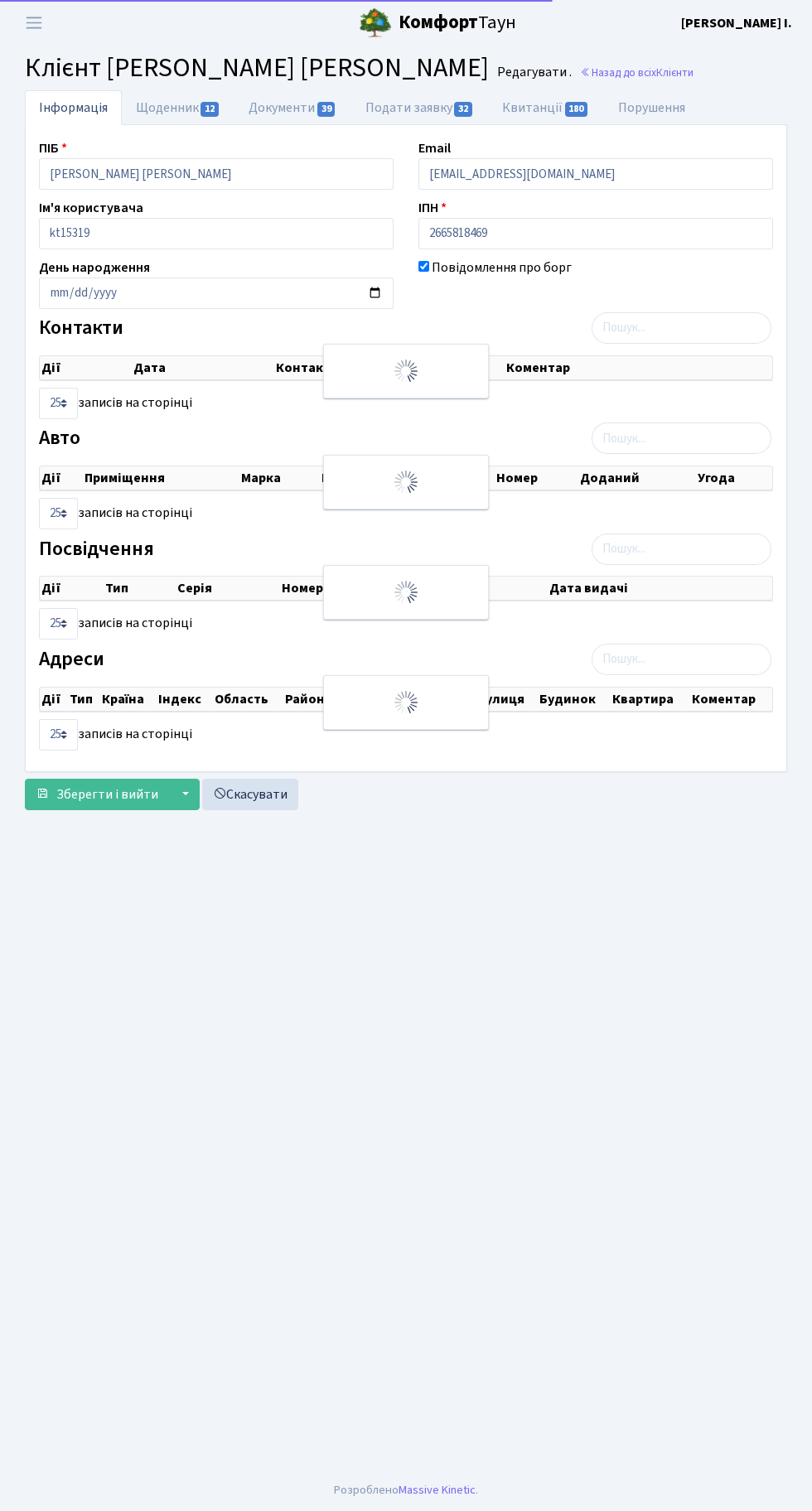
select select "25"
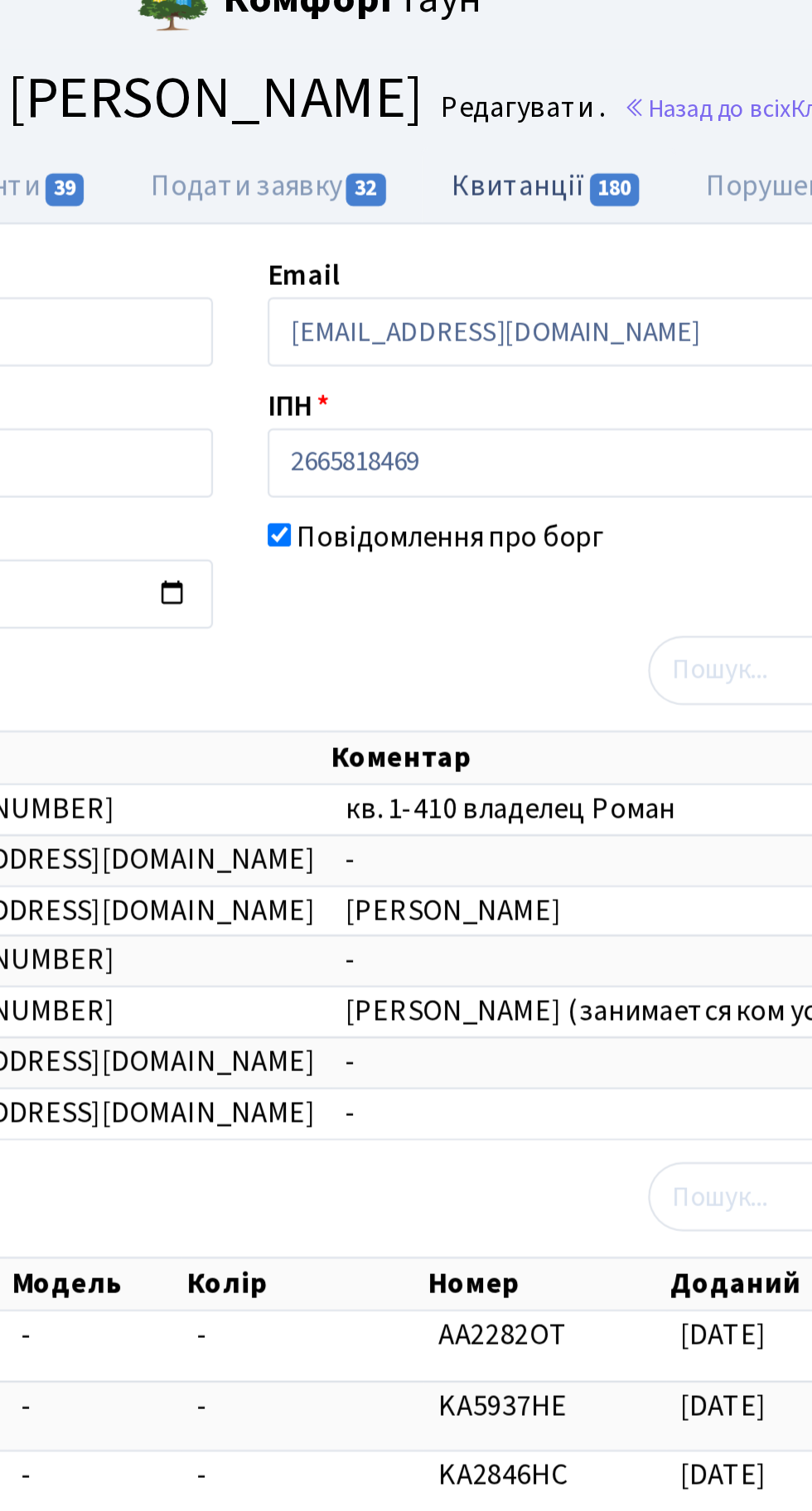
click at [535, 102] on link "Квитанції 180" at bounding box center [545, 107] width 115 height 34
select select "25"
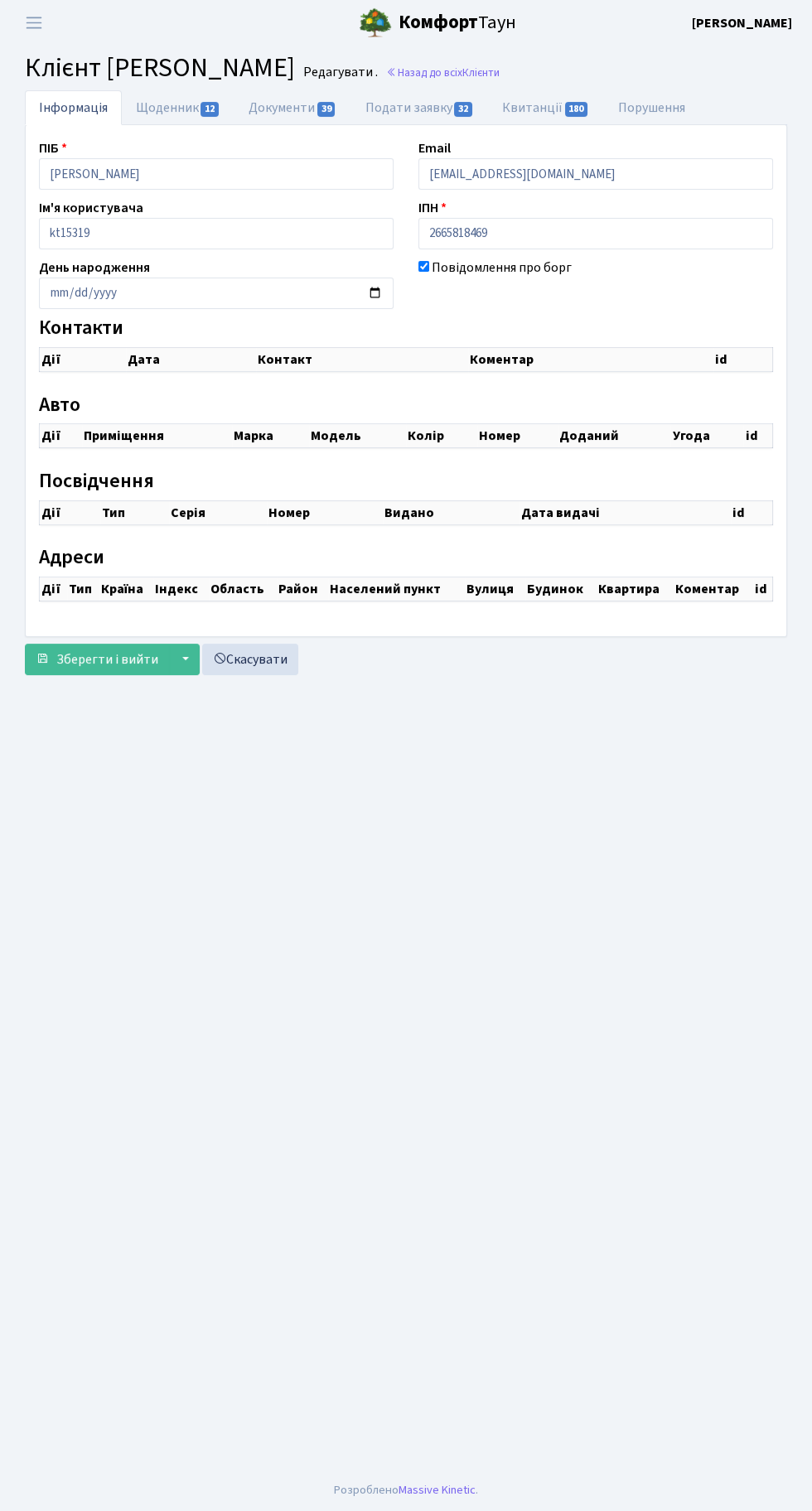
checkbox input "true"
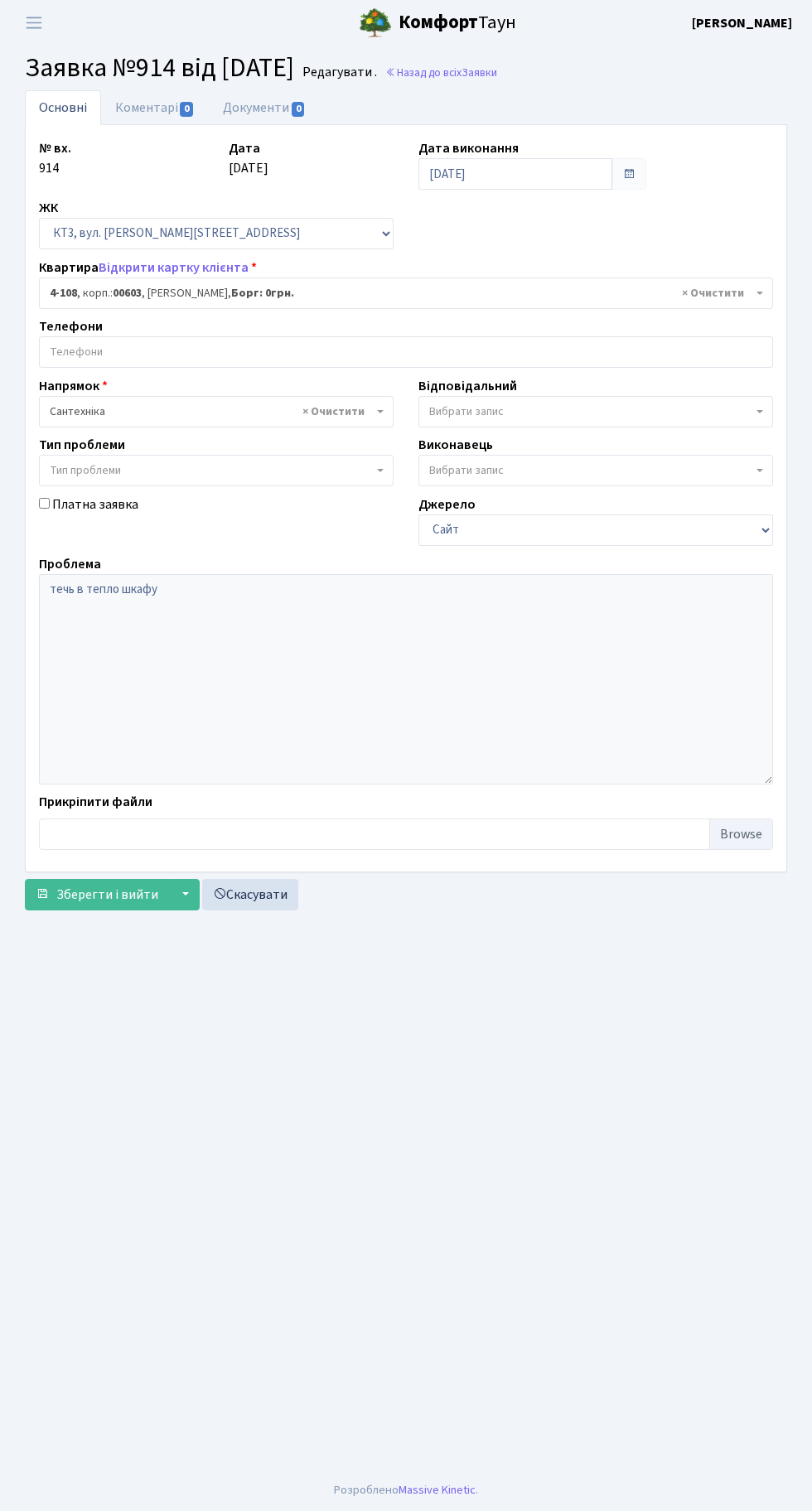
select select "16567"
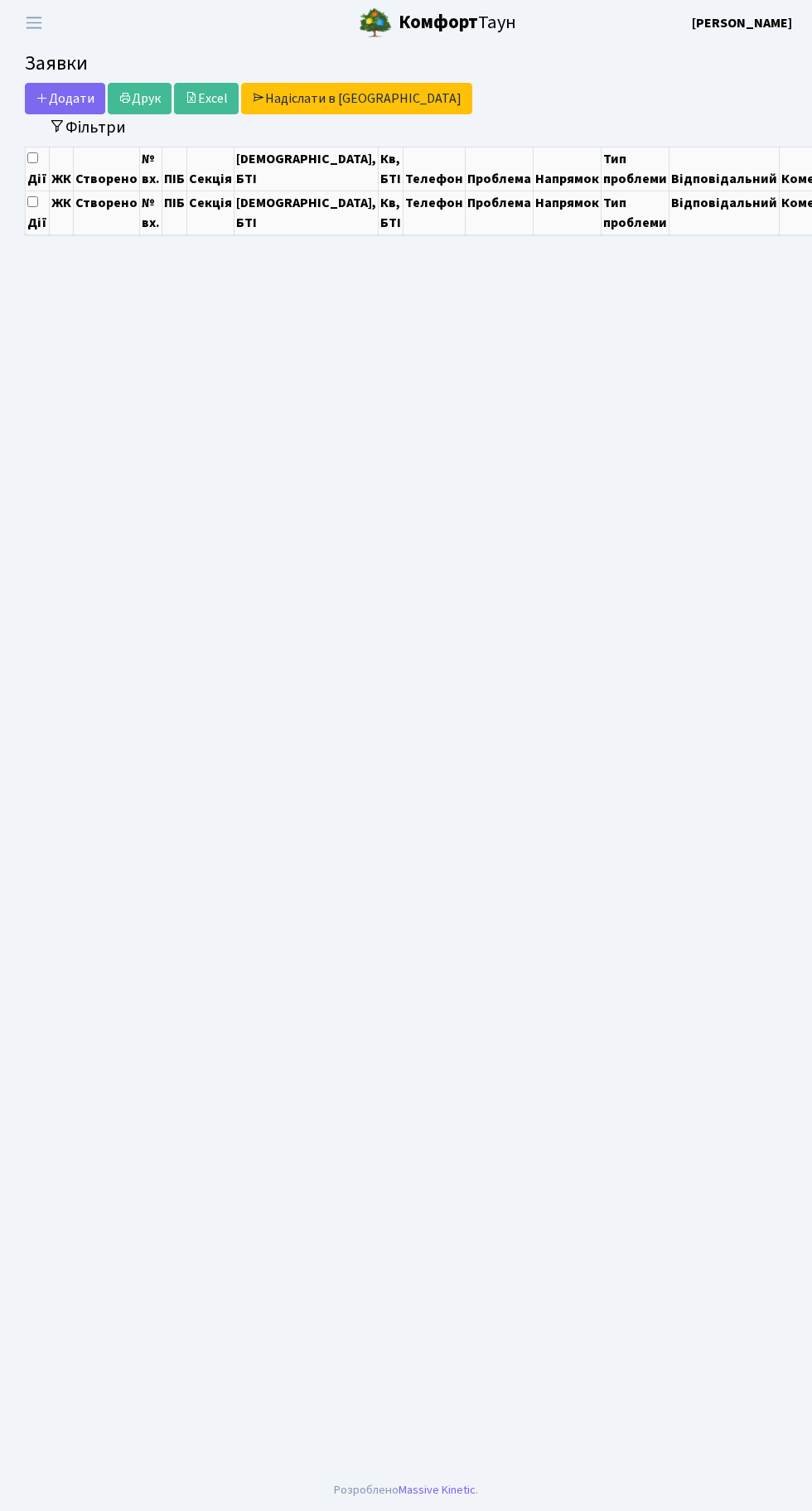
select select "25"
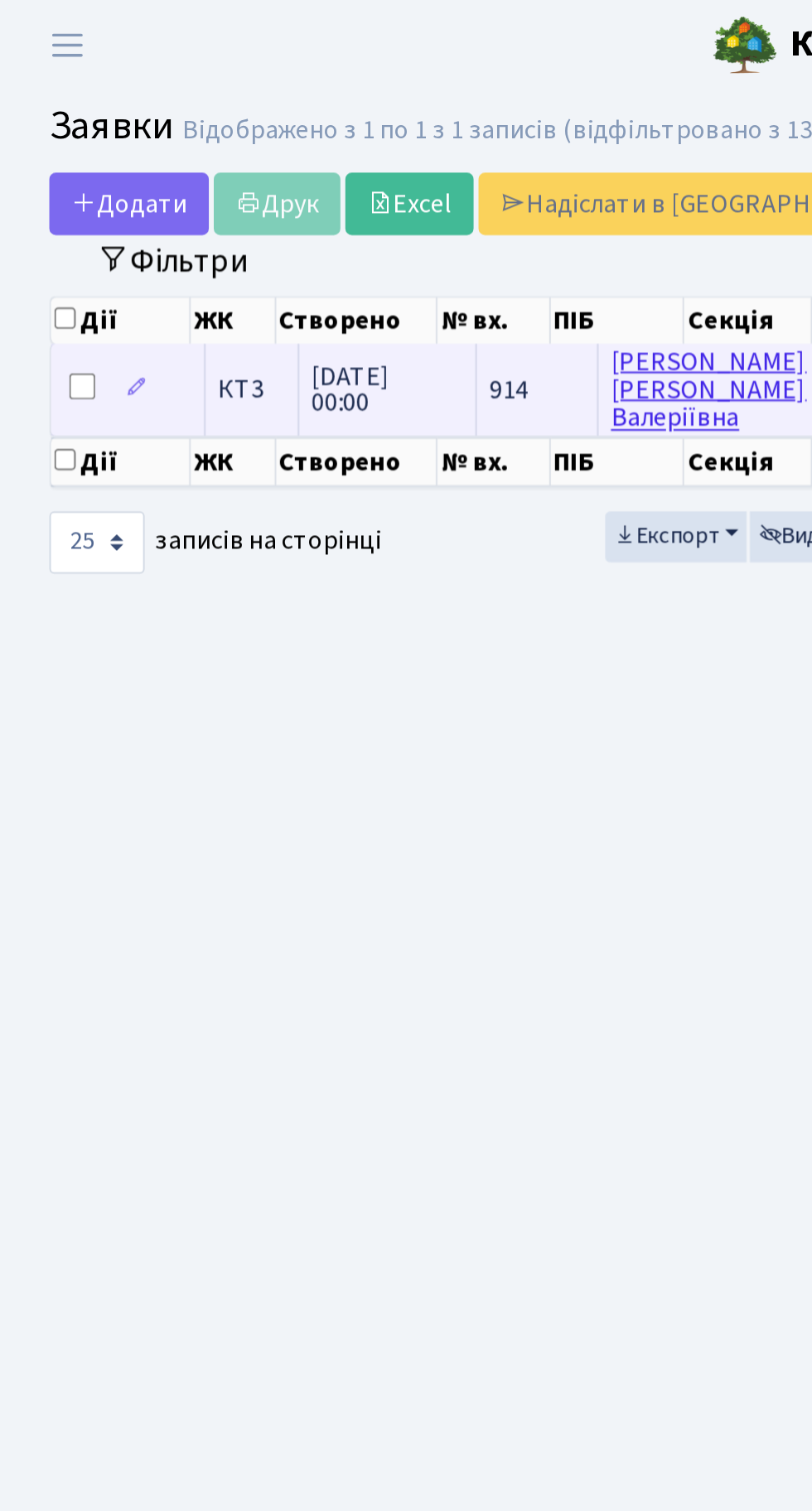
click at [323, 187] on link "[PERSON_NAME]" at bounding box center [357, 196] width 98 height 46
